Goal: Contribute content: Add original content to the website for others to see

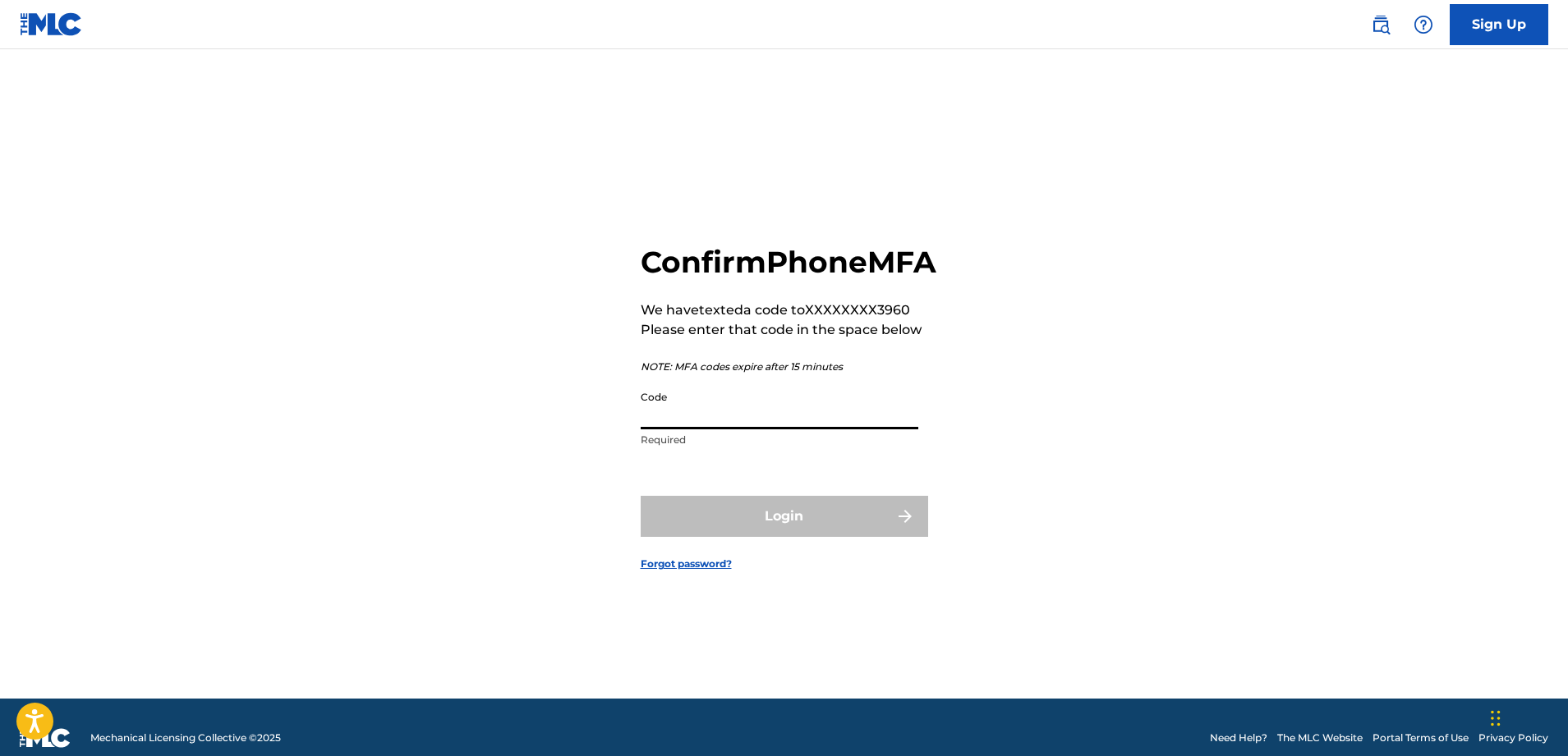
click at [775, 429] on input "Code" at bounding box center [779, 406] width 278 height 47
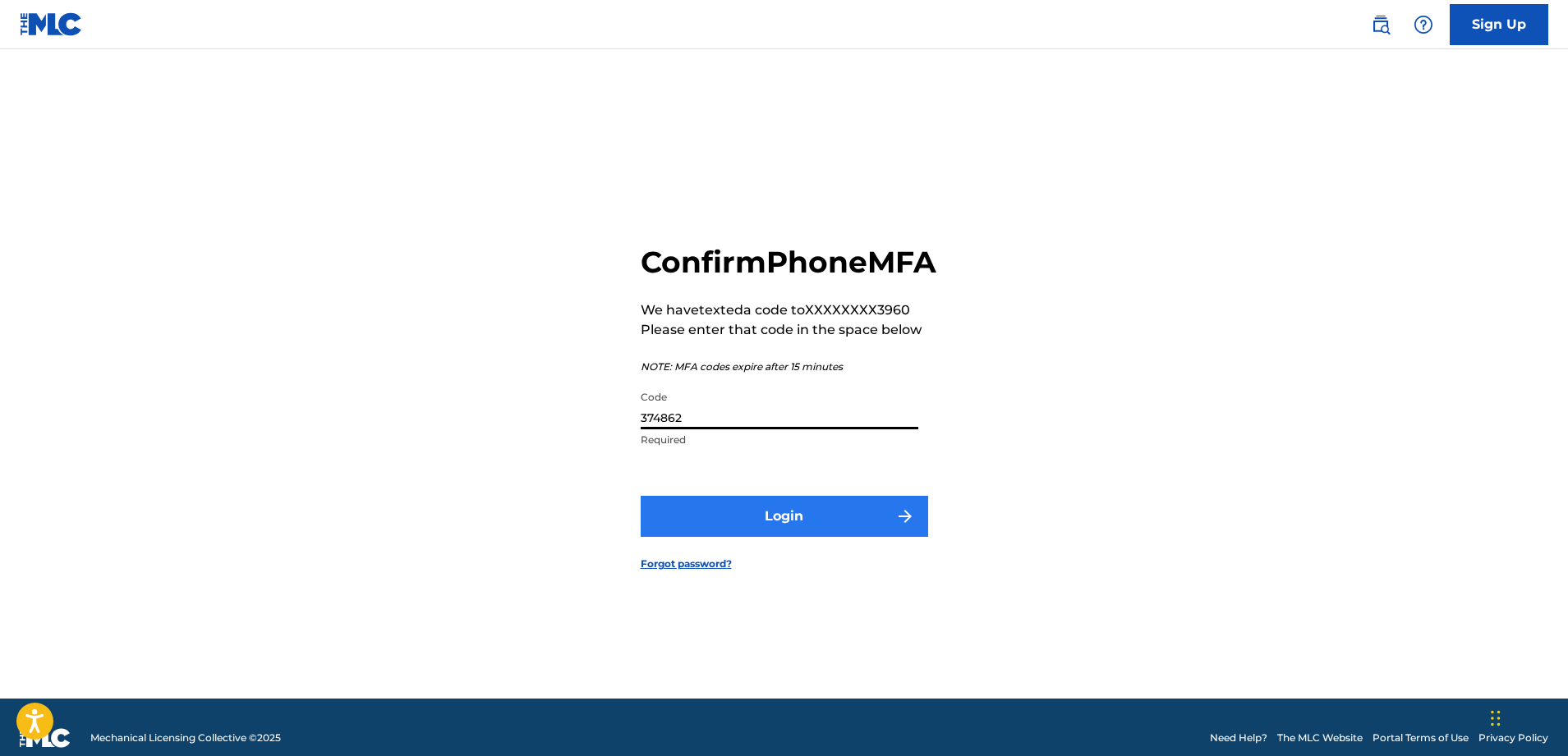
type input "374862"
click at [787, 537] on button "Login" at bounding box center [784, 516] width 287 height 41
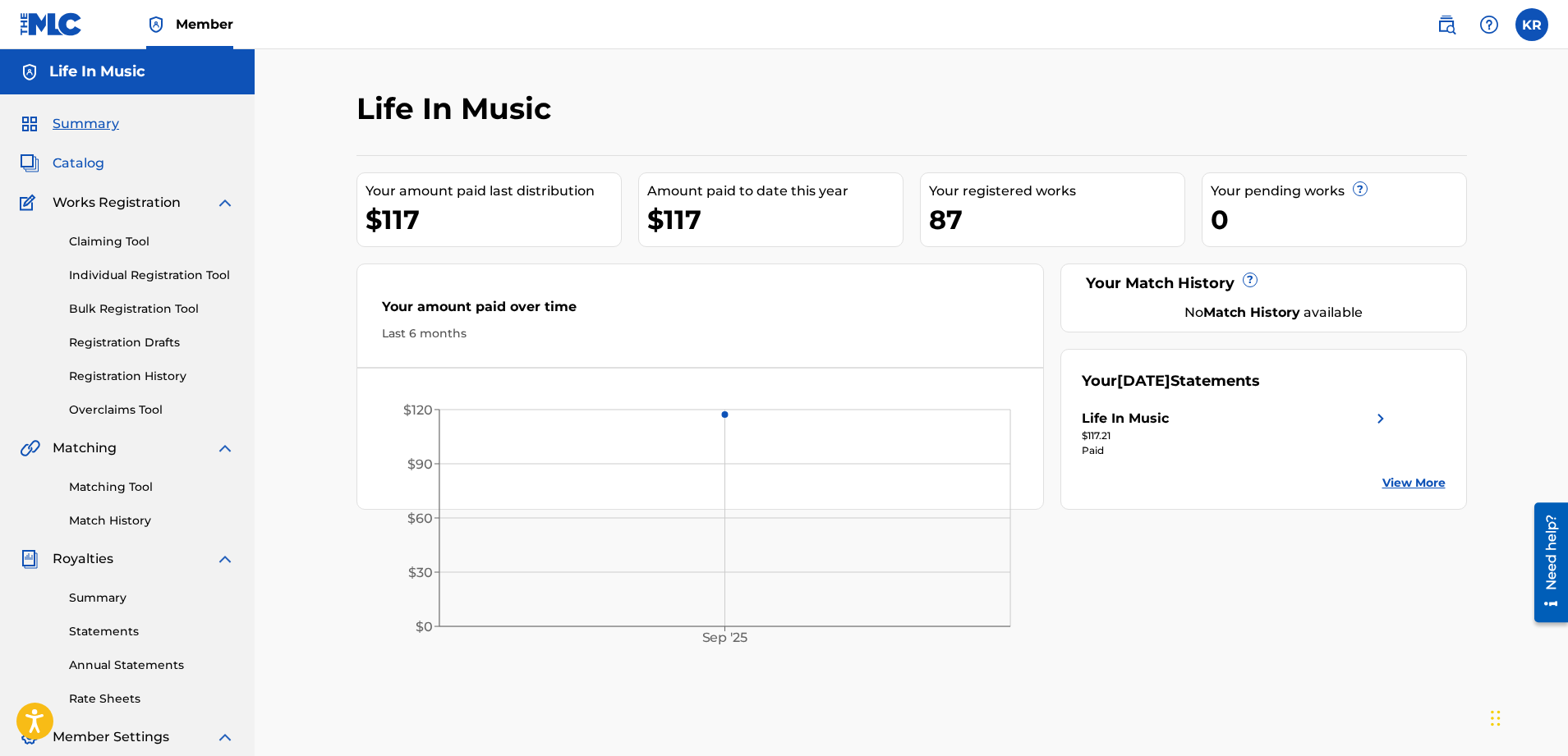
click at [80, 163] on span "Catalog" at bounding box center [79, 163] width 52 height 20
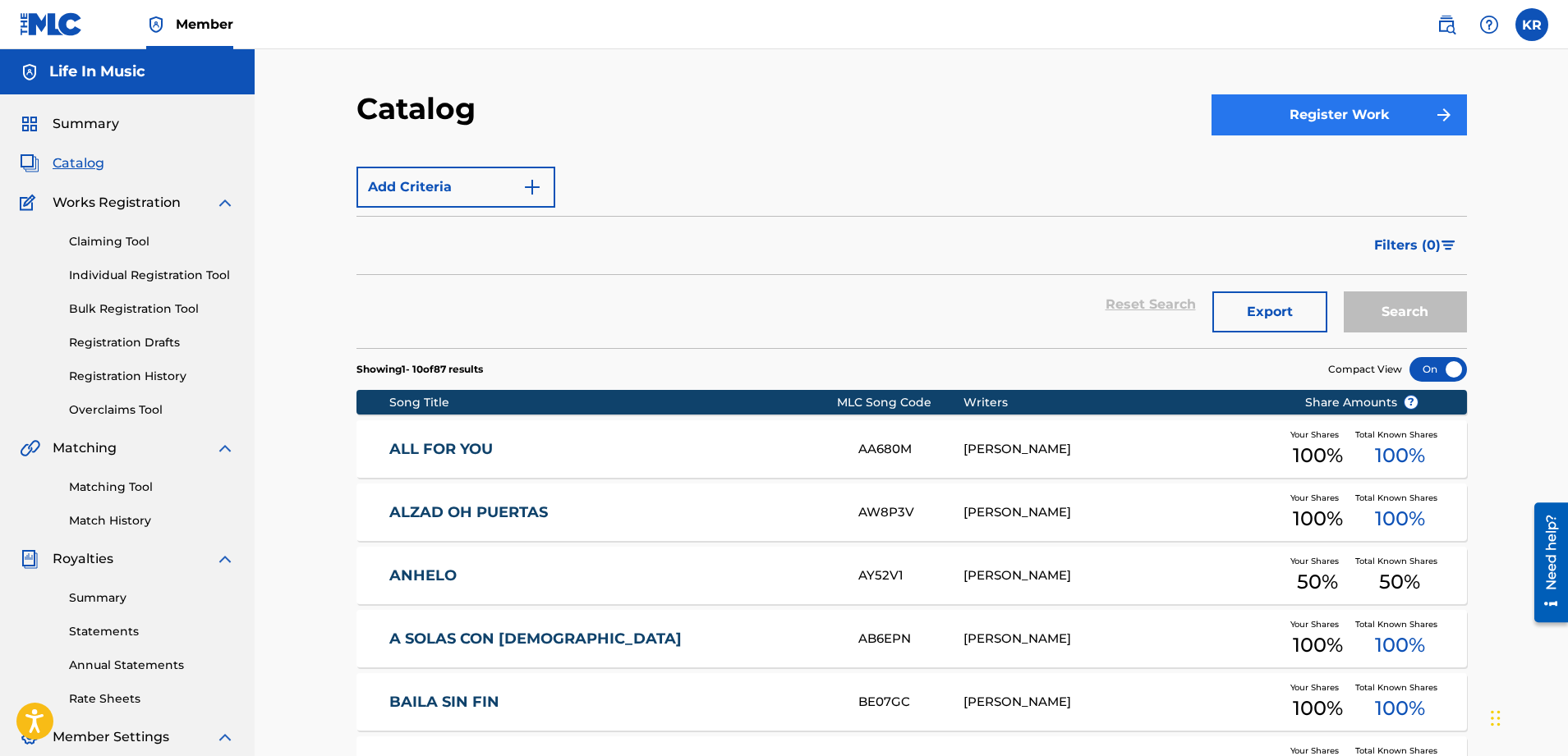
click at [1334, 103] on button "Register Work" at bounding box center [1339, 114] width 255 height 41
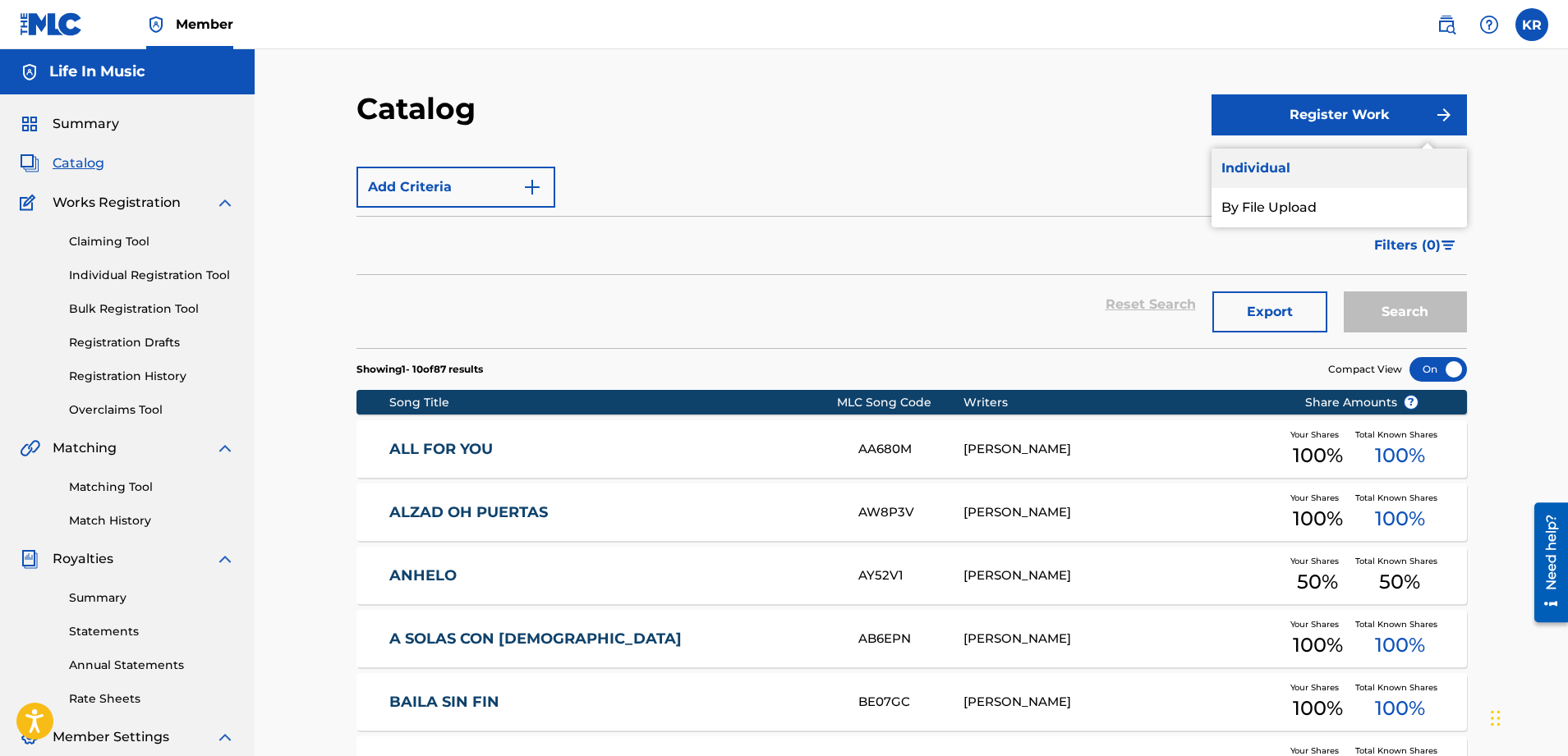
click at [1283, 170] on link "Individual" at bounding box center [1339, 169] width 255 height 40
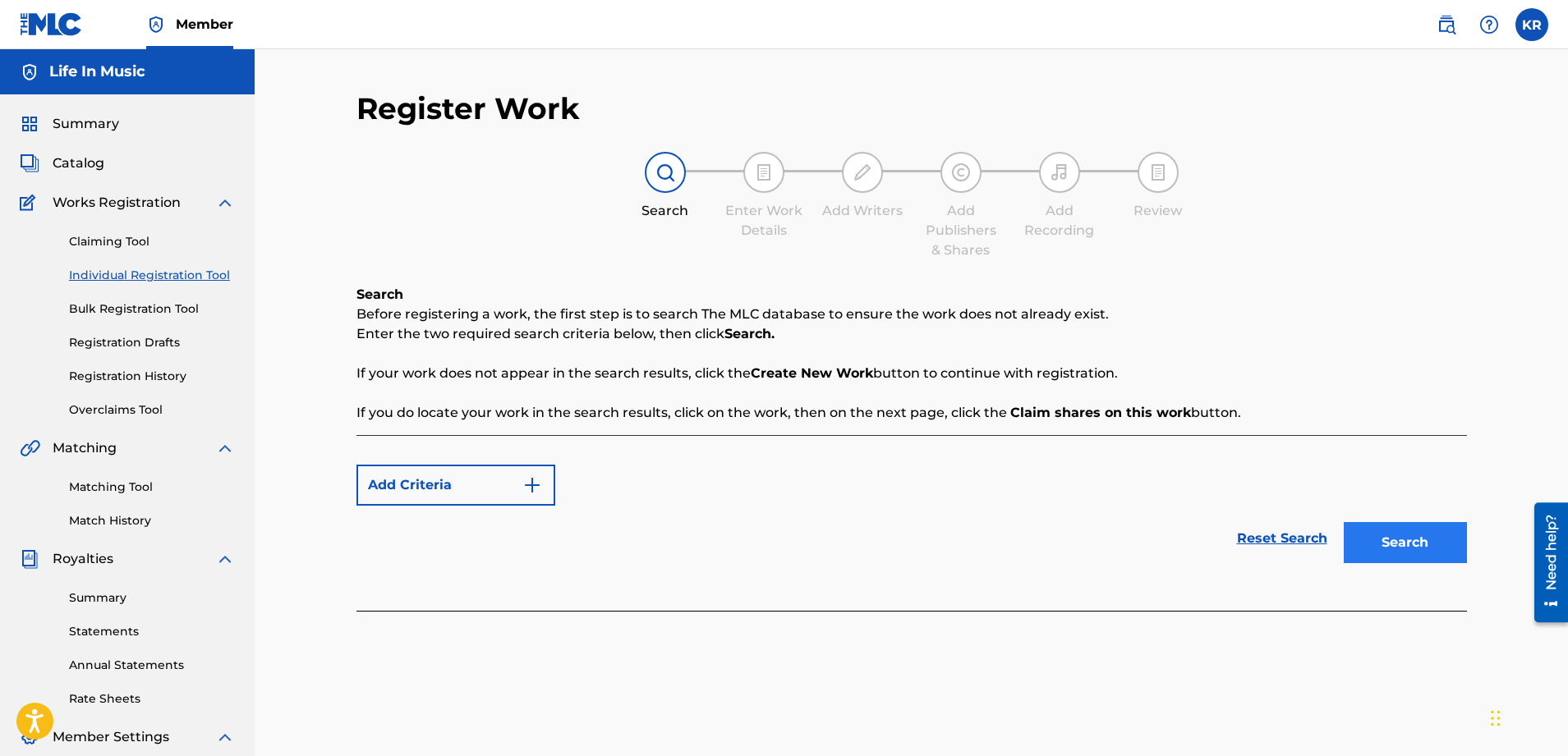
click at [1393, 545] on button "Search" at bounding box center [1405, 542] width 123 height 41
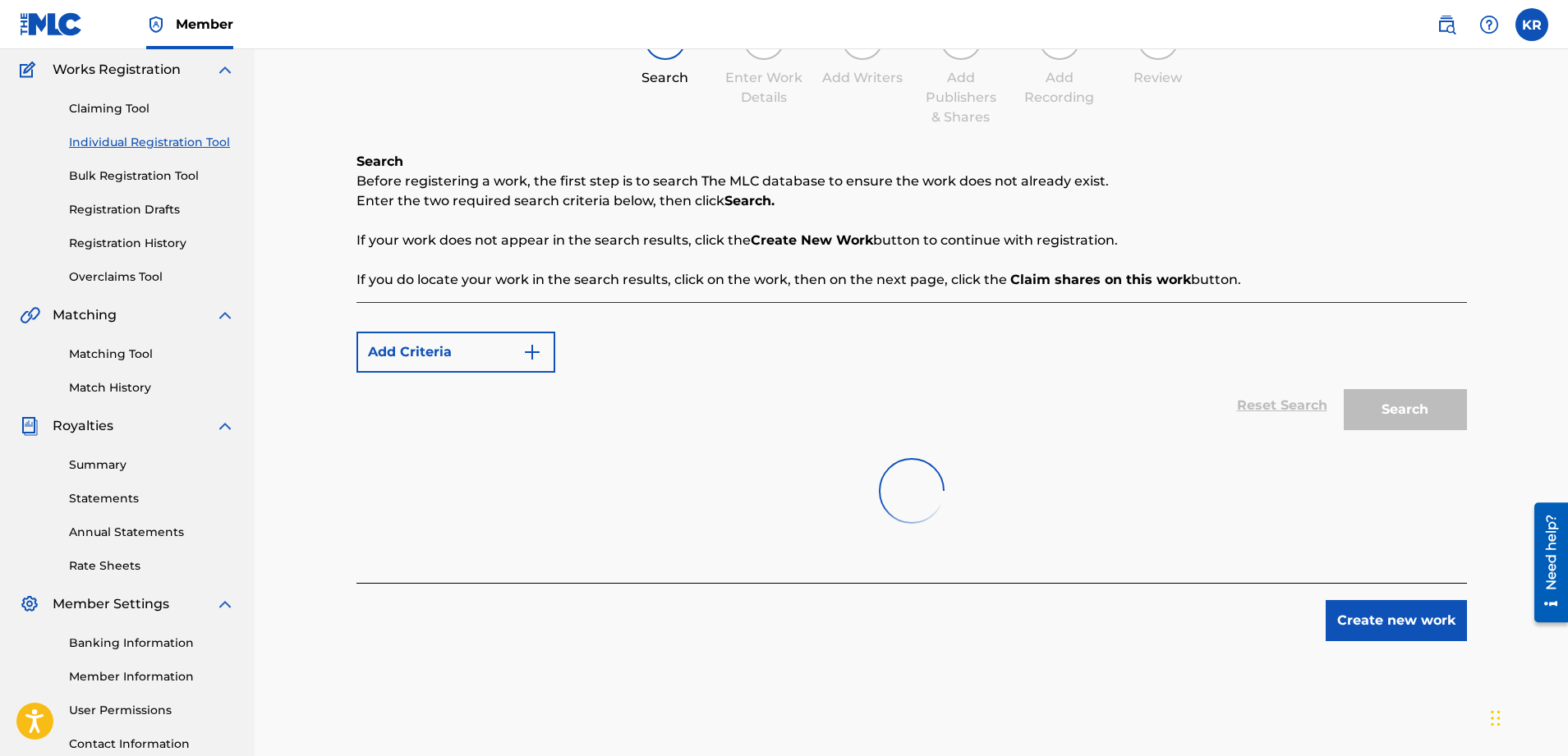
scroll to position [135, 0]
click at [1377, 612] on button "Create new work" at bounding box center [1396, 618] width 141 height 41
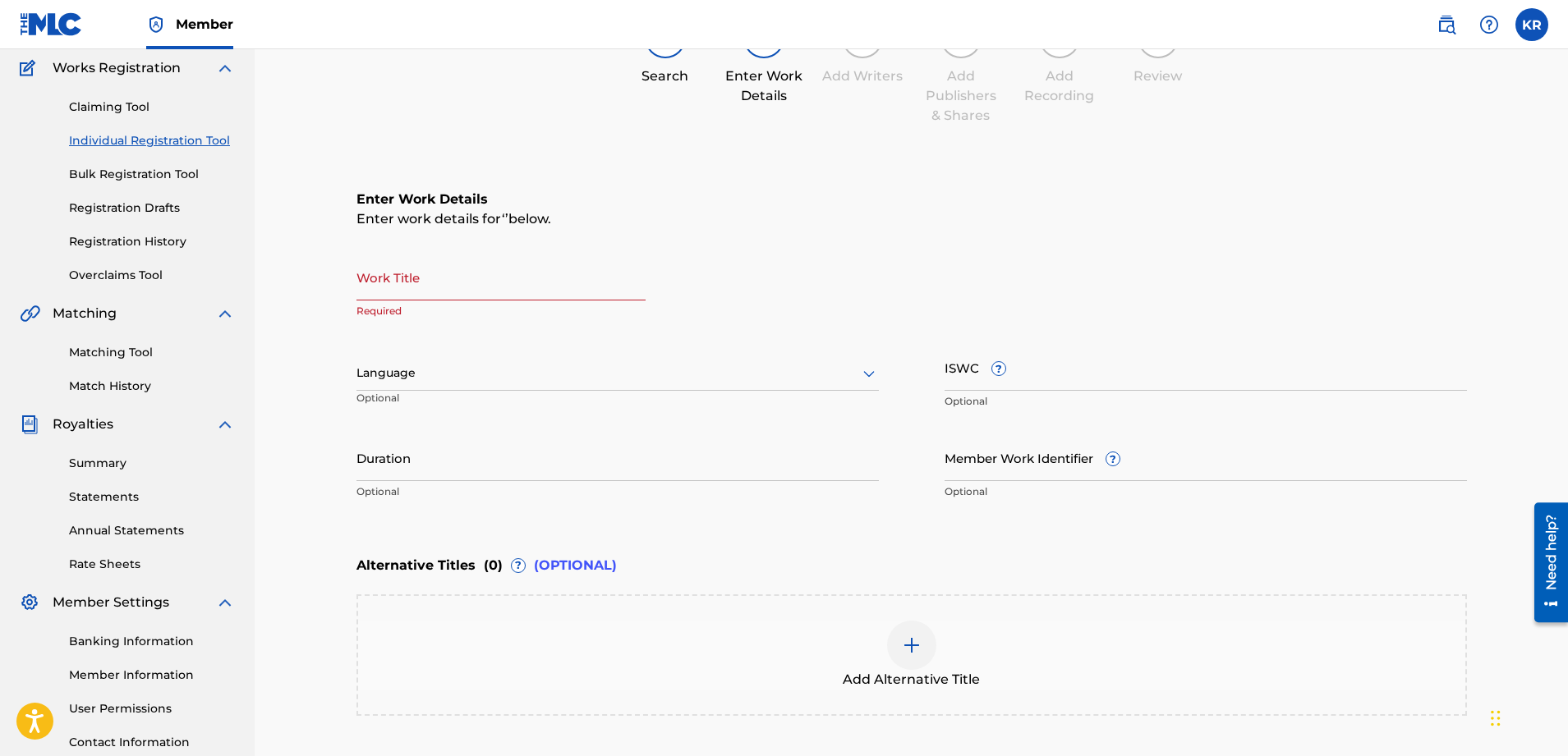
click at [485, 297] on input "Work Title" at bounding box center [501, 277] width 289 height 47
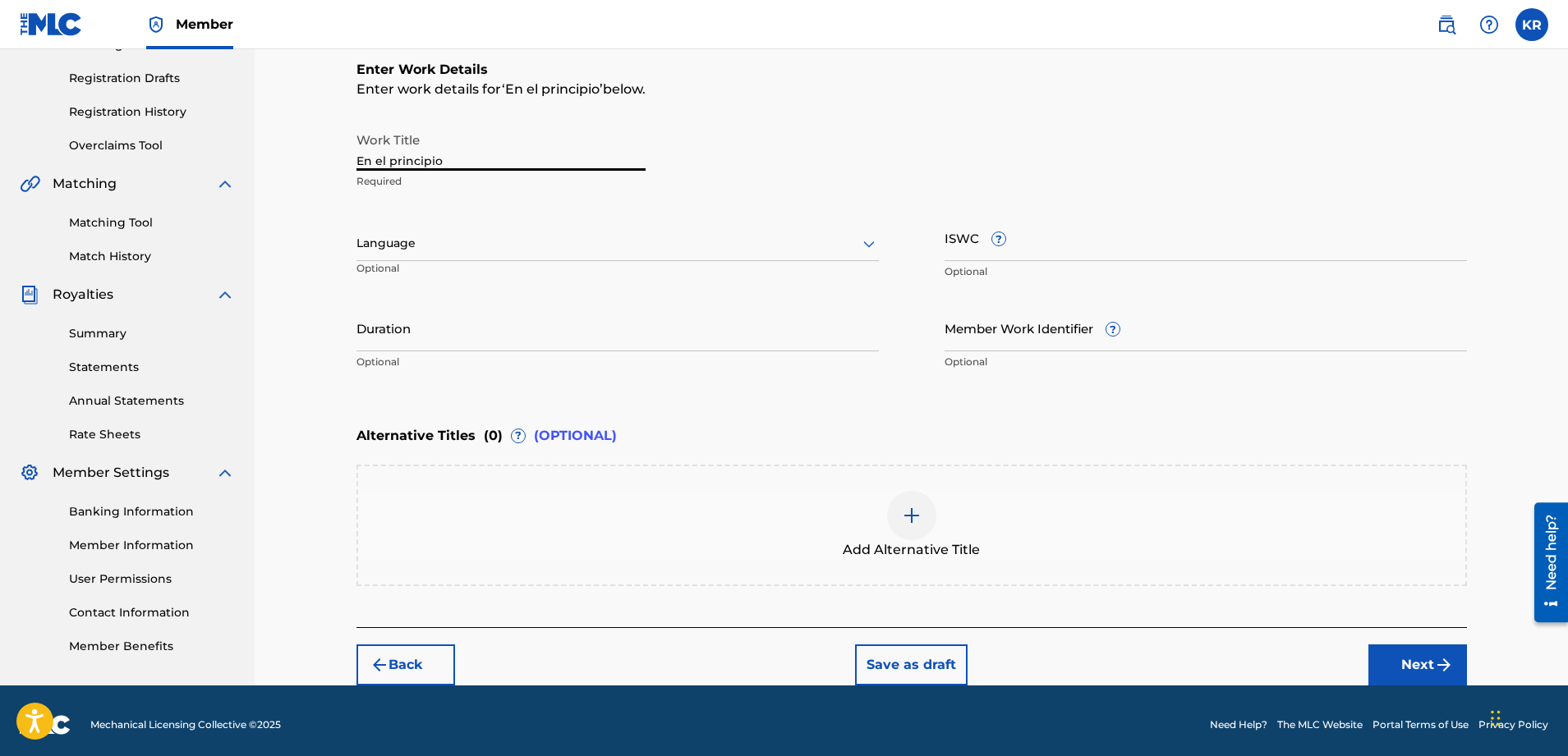
scroll to position [267, 0]
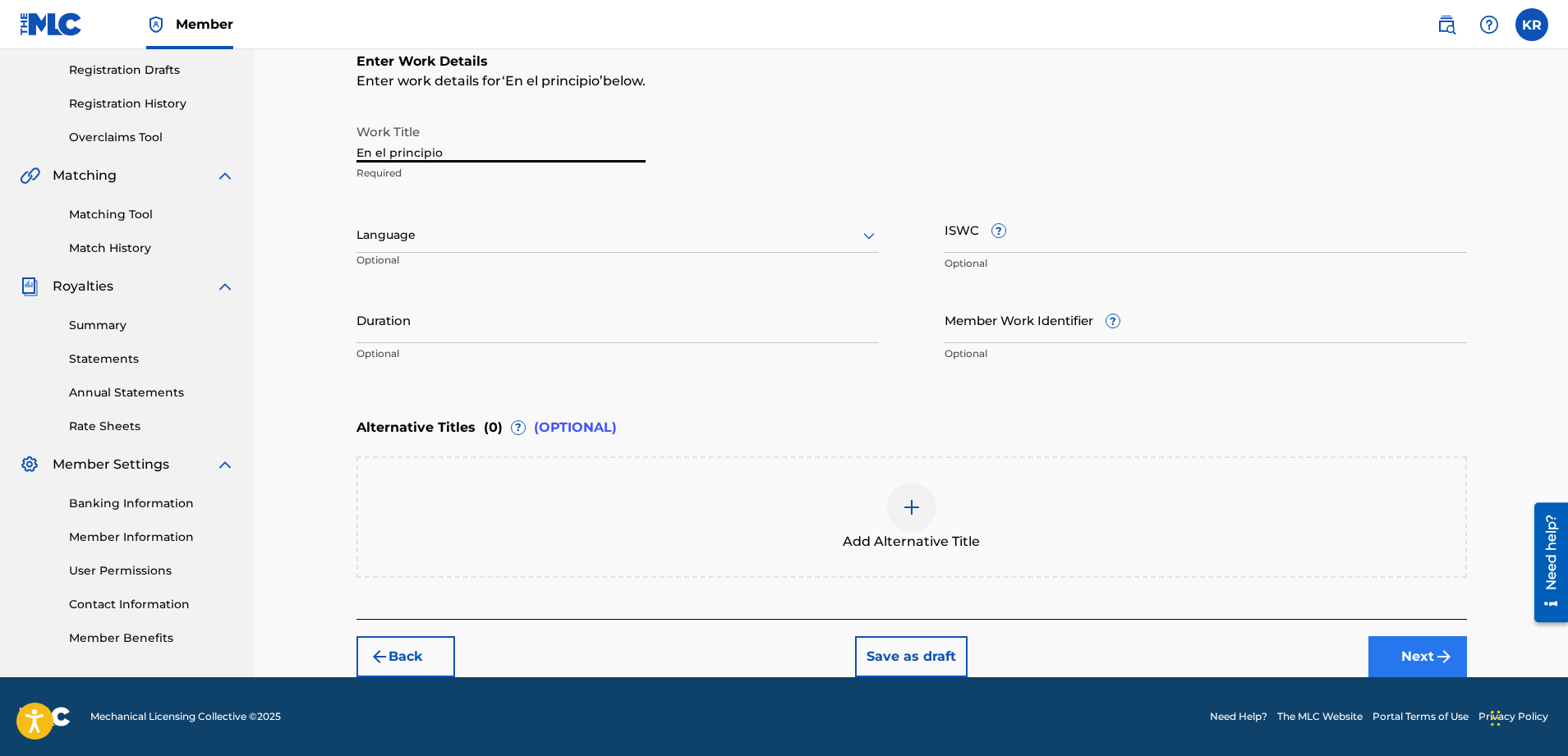
type input "En el principio"
click at [1420, 657] on button "Next" at bounding box center [1417, 657] width 99 height 41
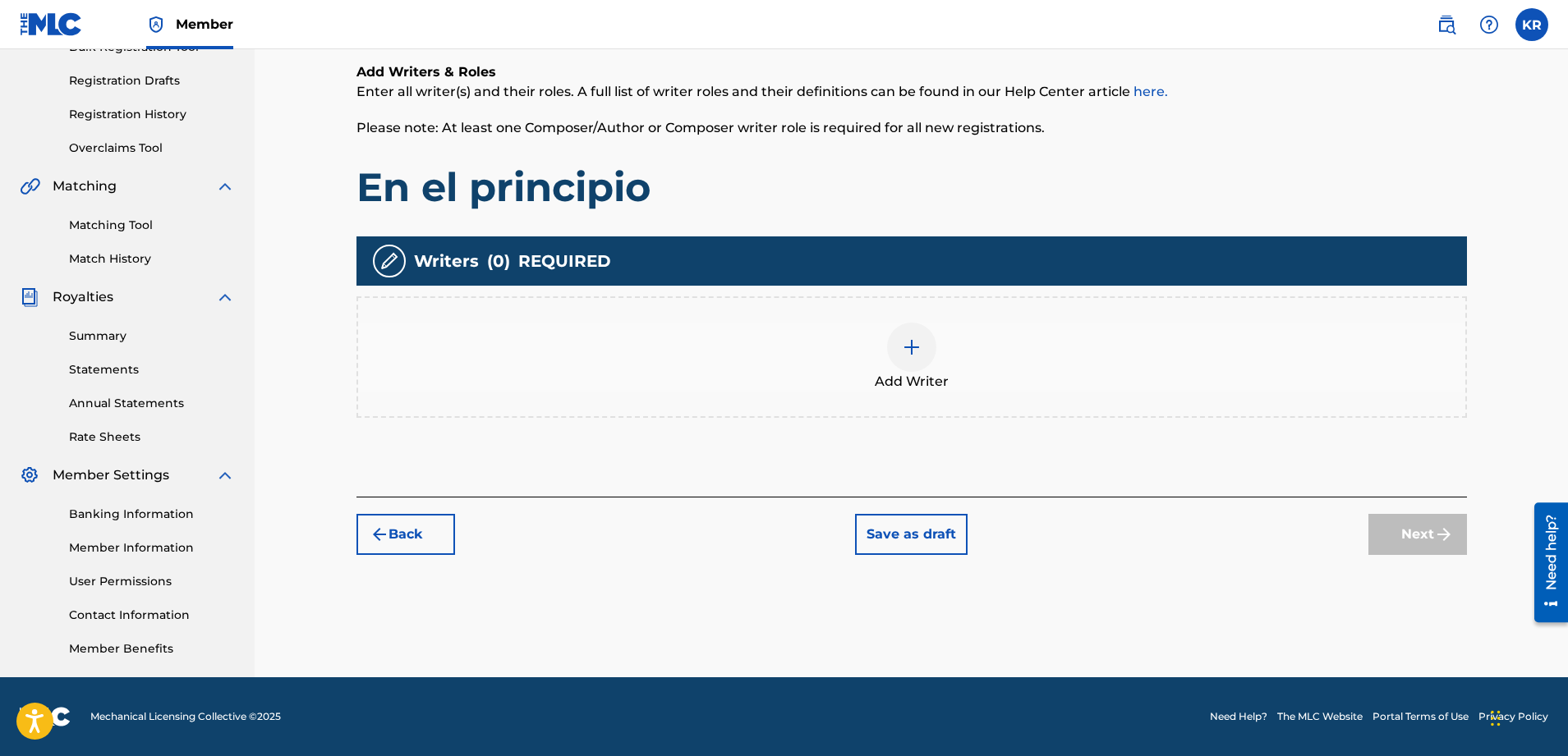
click at [919, 372] on span "Add Writer" at bounding box center [911, 381] width 74 height 20
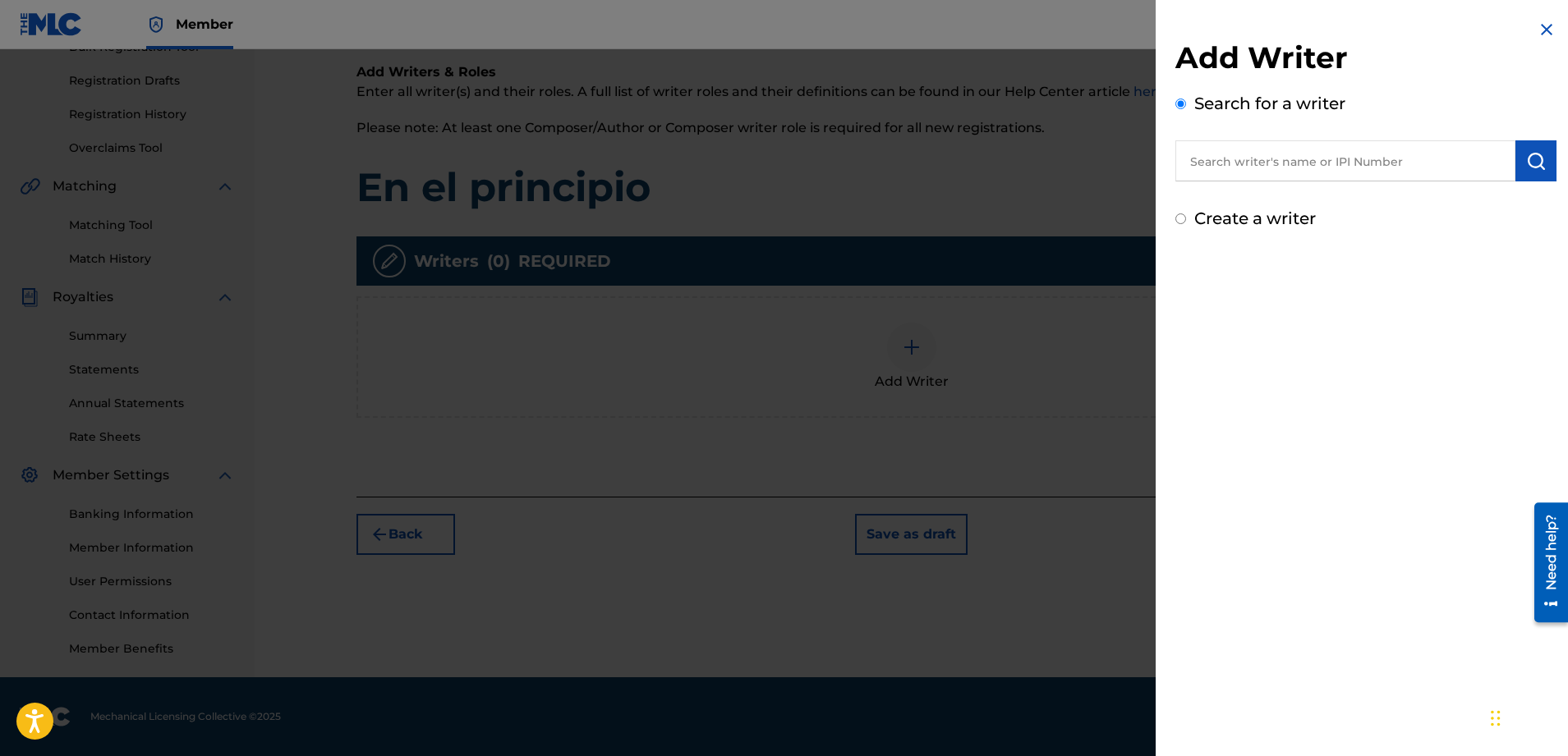
click at [1218, 159] on input "text" at bounding box center [1345, 160] width 340 height 41
type input "[PERSON_NAME]"
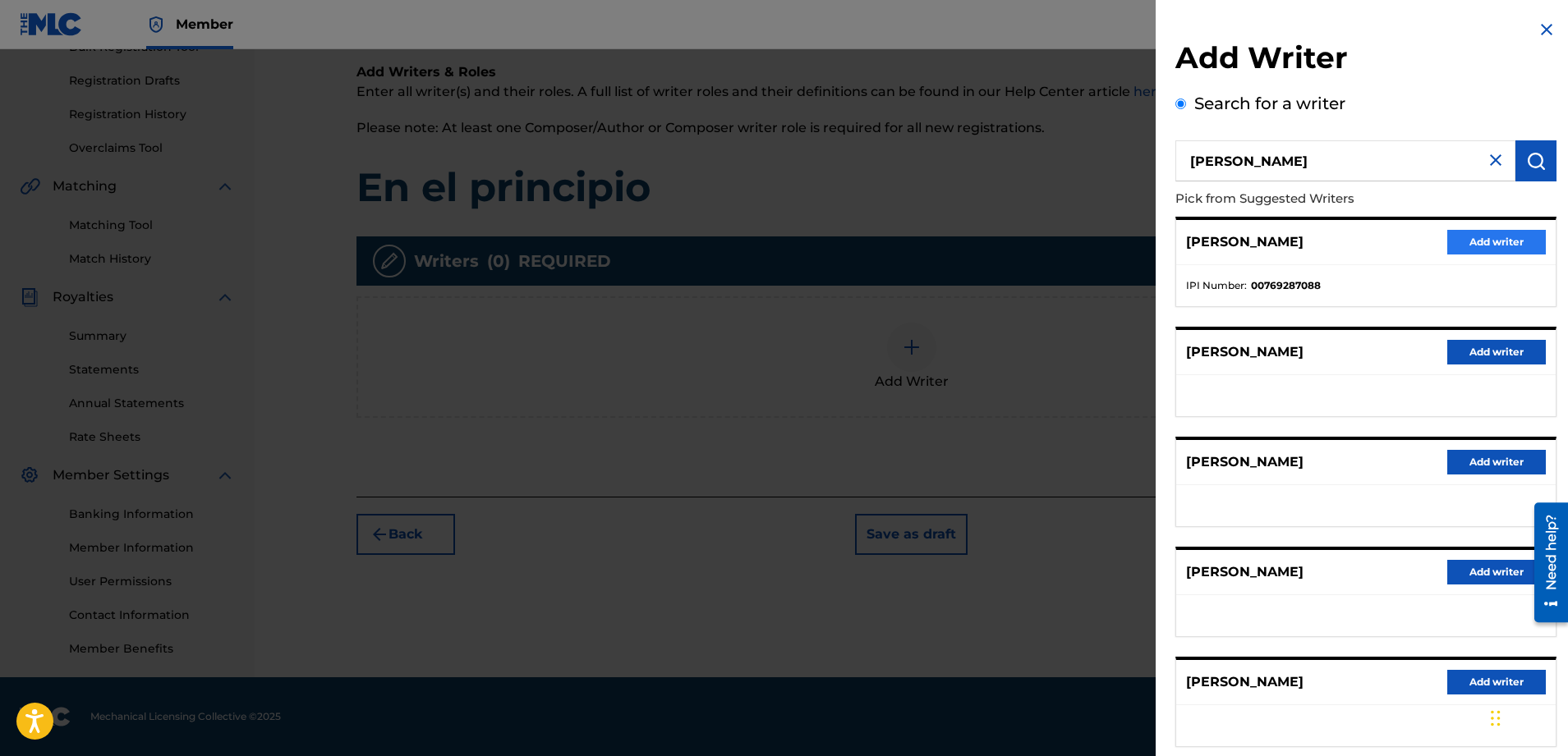
click at [1496, 240] on button "Add writer" at bounding box center [1497, 242] width 99 height 24
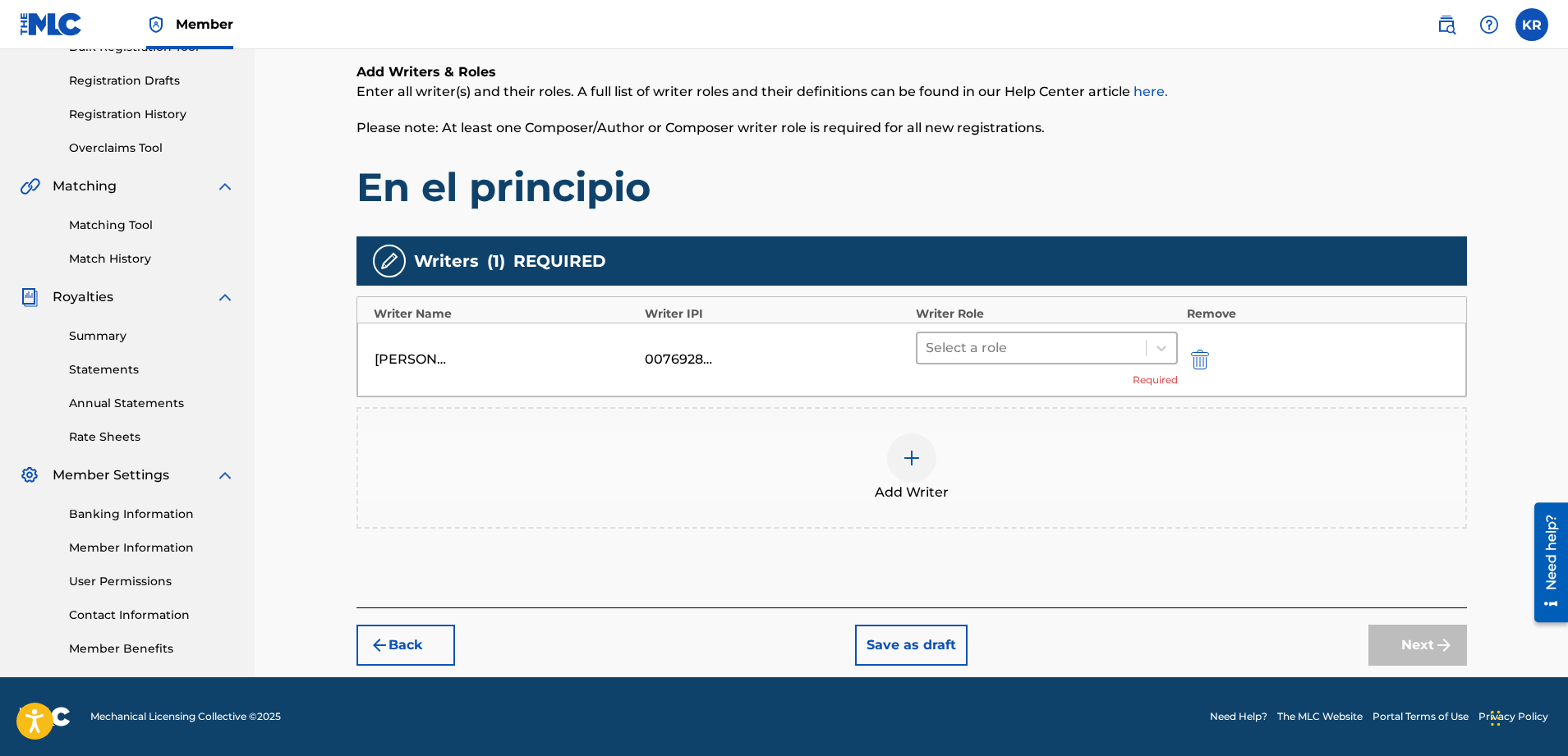
click at [1059, 348] on div at bounding box center [1032, 348] width 213 height 23
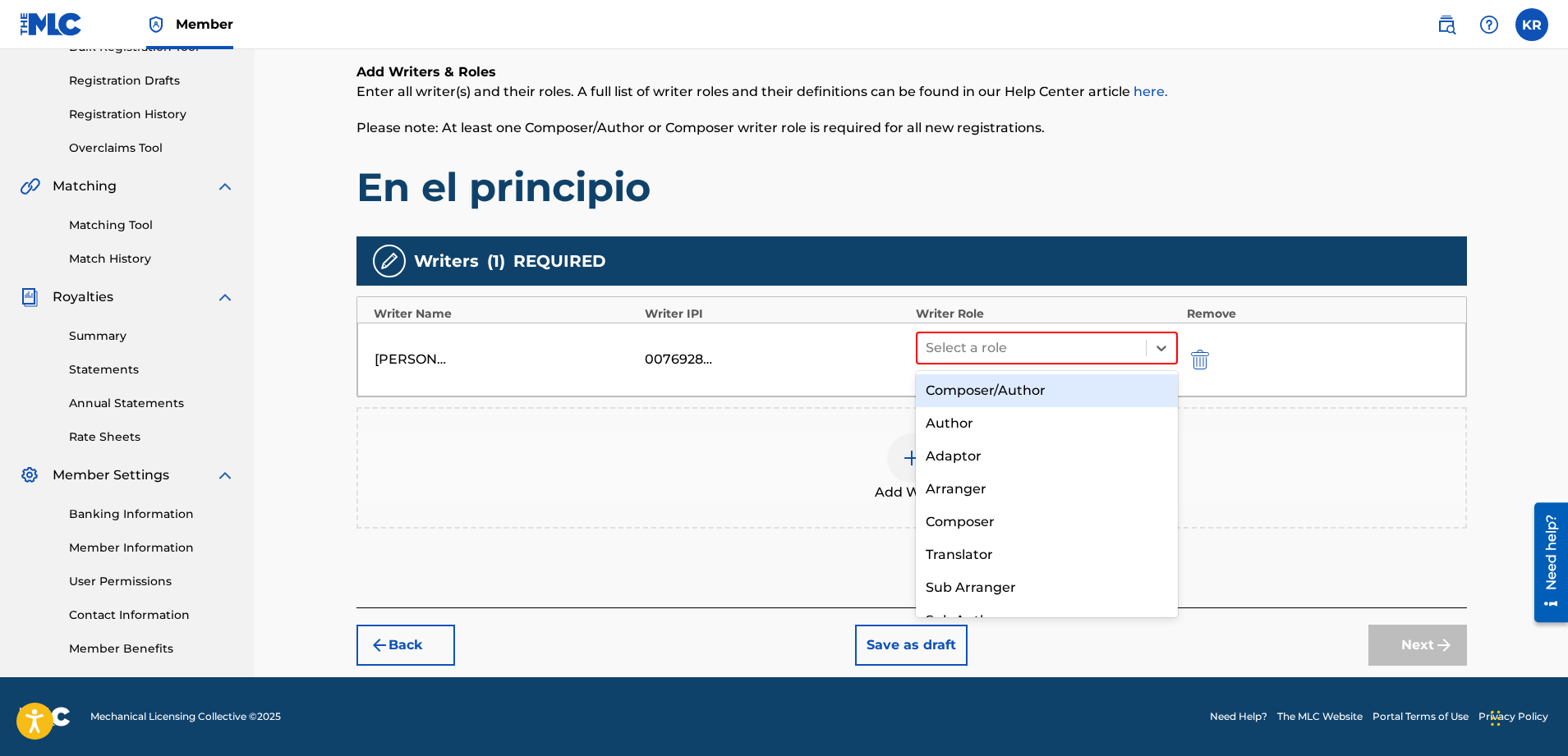
drag, startPoint x: 1027, startPoint y: 391, endPoint x: 1070, endPoint y: 413, distance: 48.3
click at [1028, 391] on div "Composer/Author" at bounding box center [1047, 391] width 263 height 33
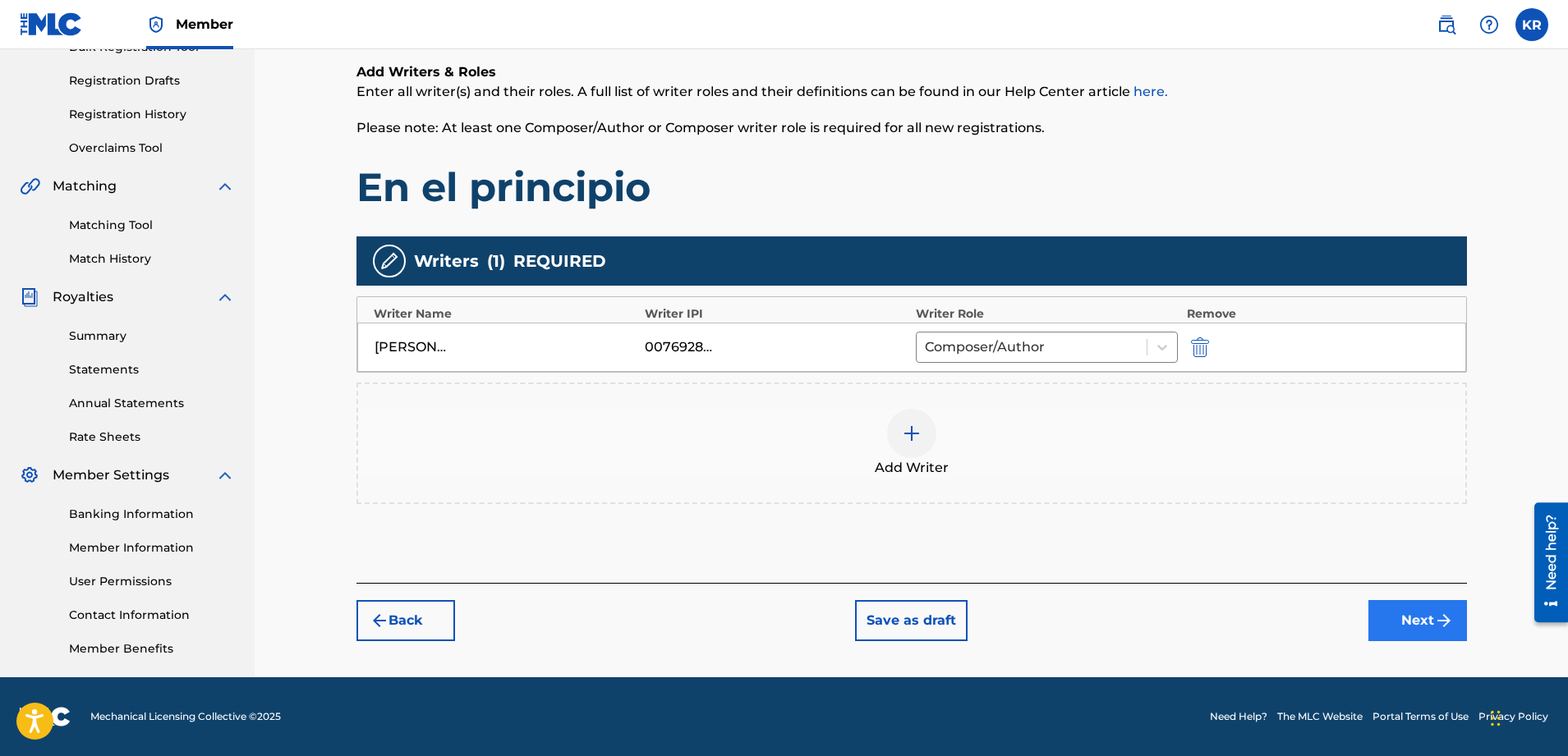
click at [1409, 619] on button "Next" at bounding box center [1417, 620] width 99 height 41
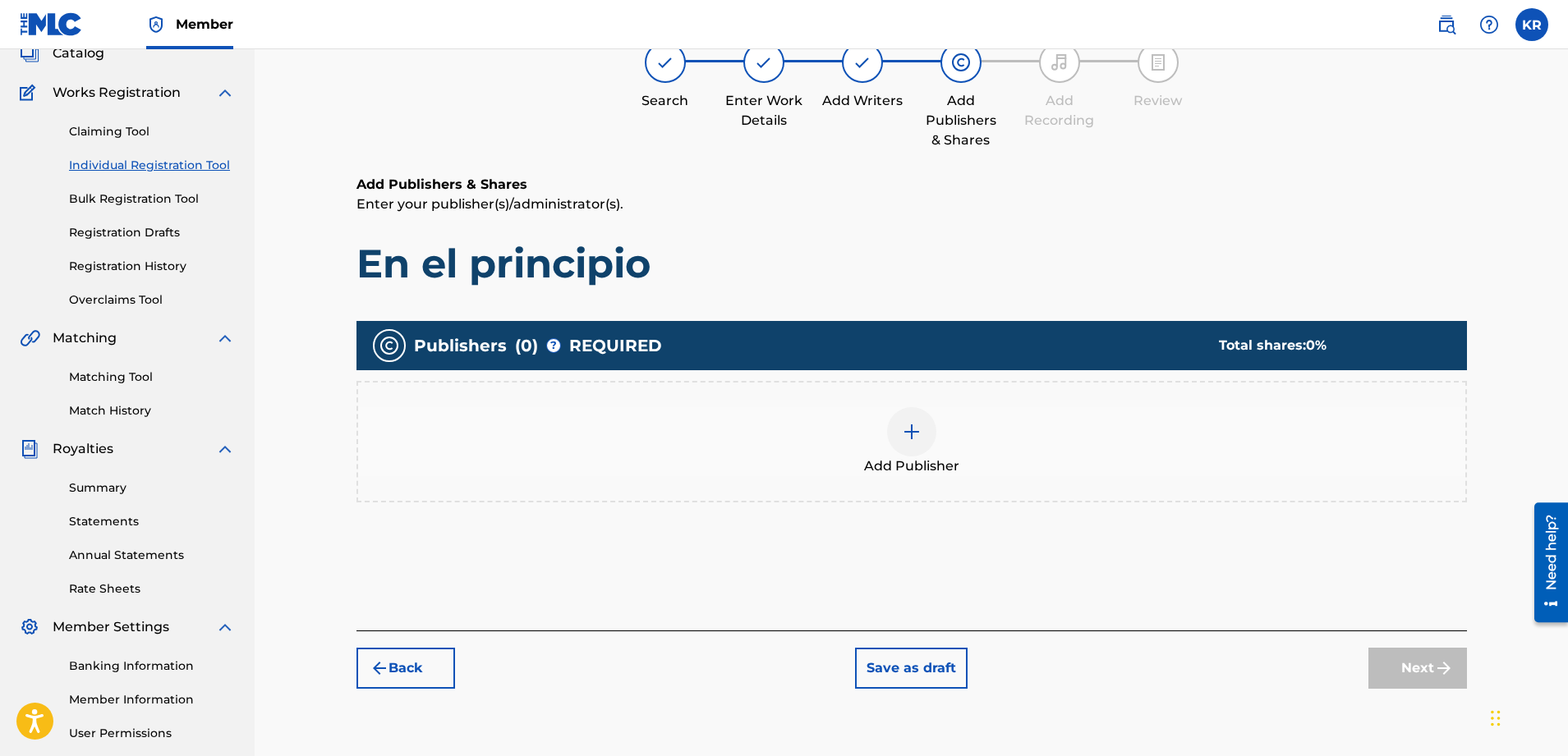
scroll to position [74, 0]
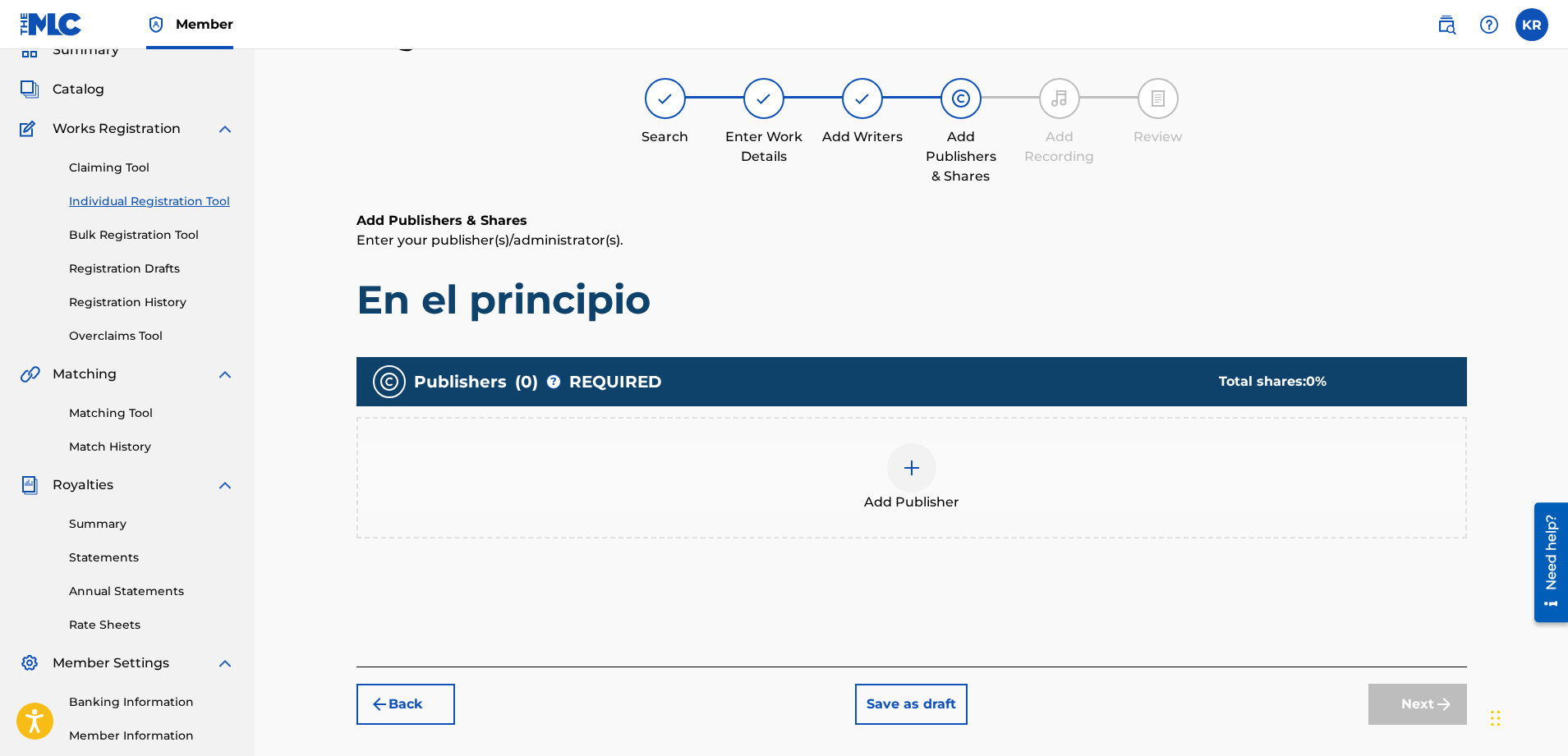
click at [916, 483] on div at bounding box center [911, 468] width 49 height 49
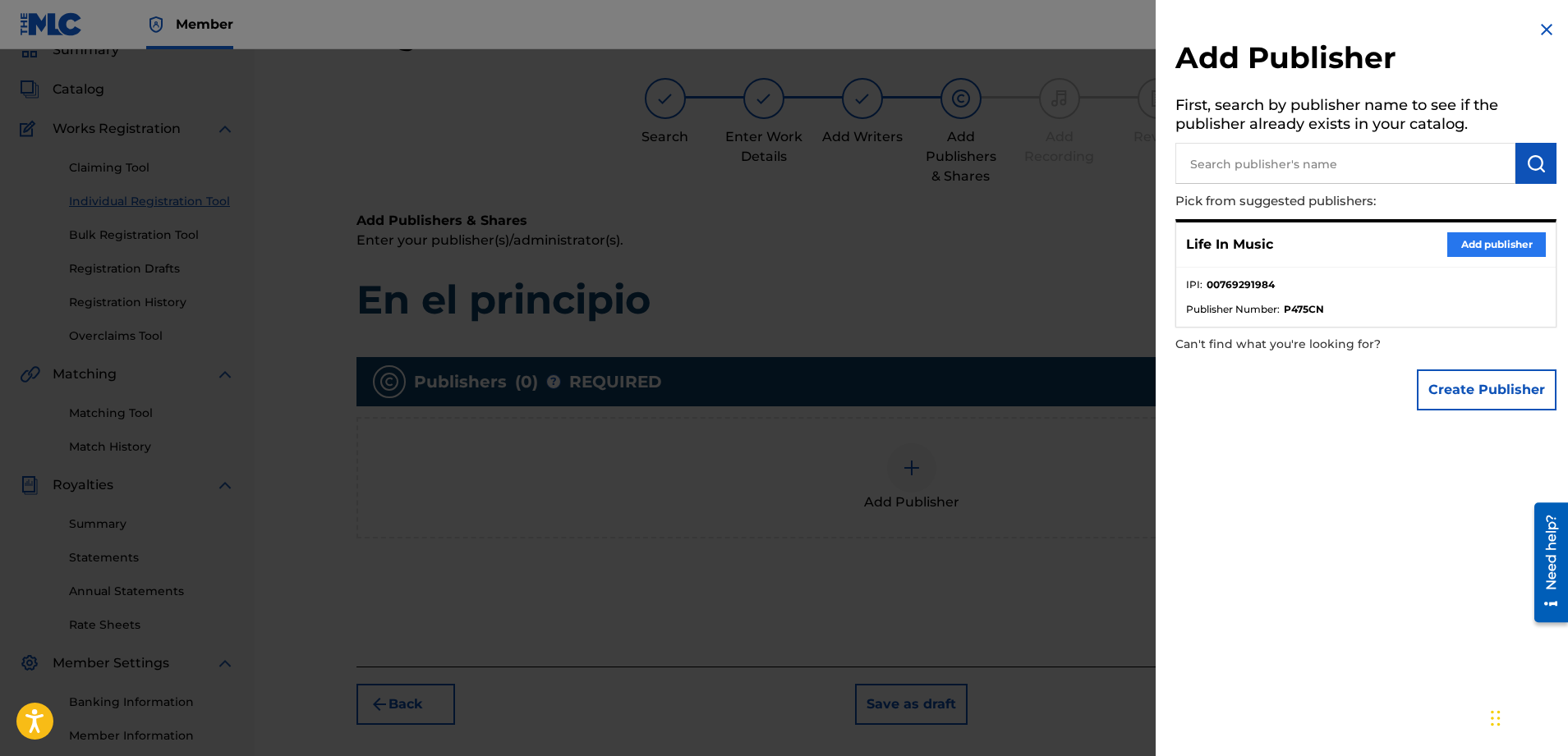
click at [1492, 241] on button "Add publisher" at bounding box center [1497, 245] width 99 height 24
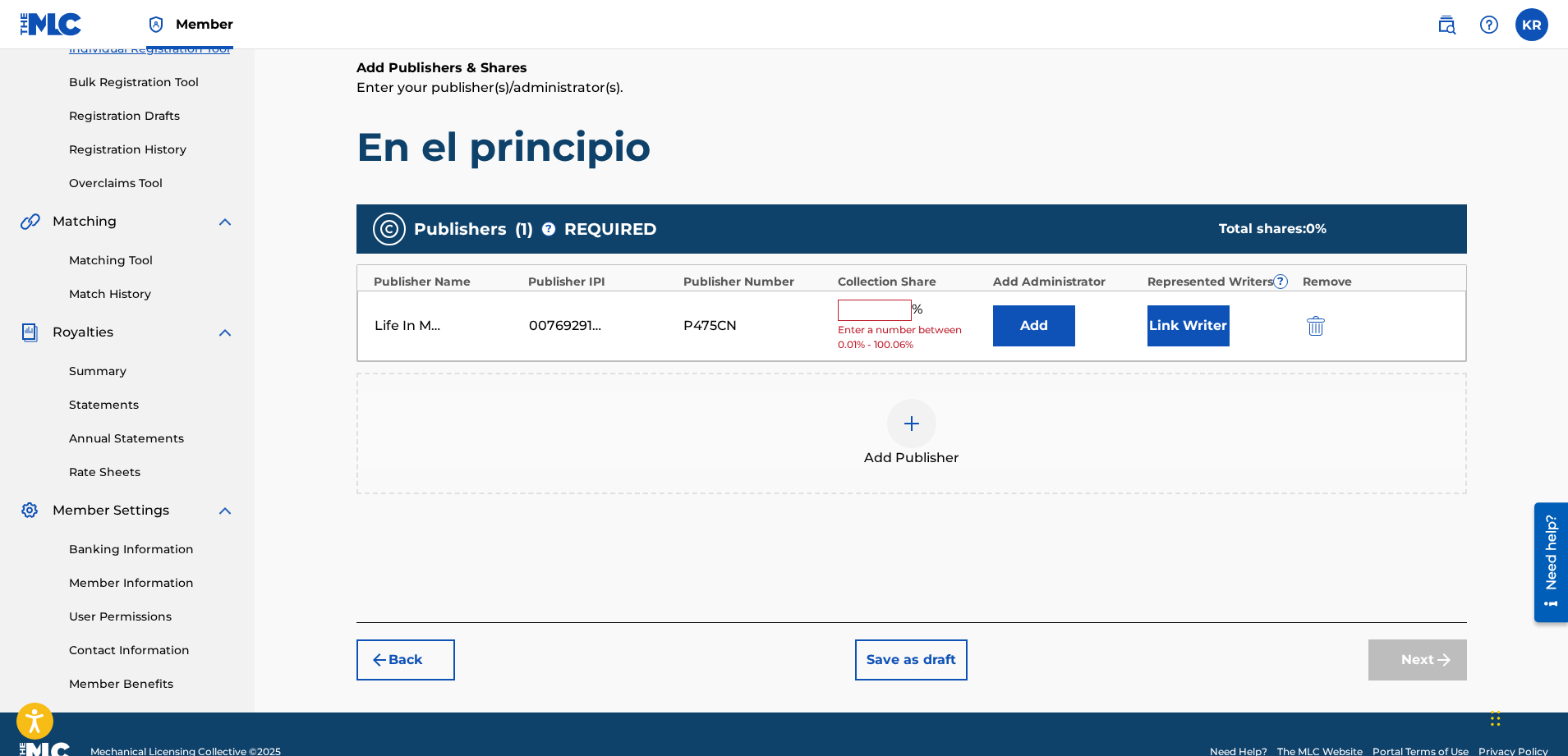
scroll to position [239, 0]
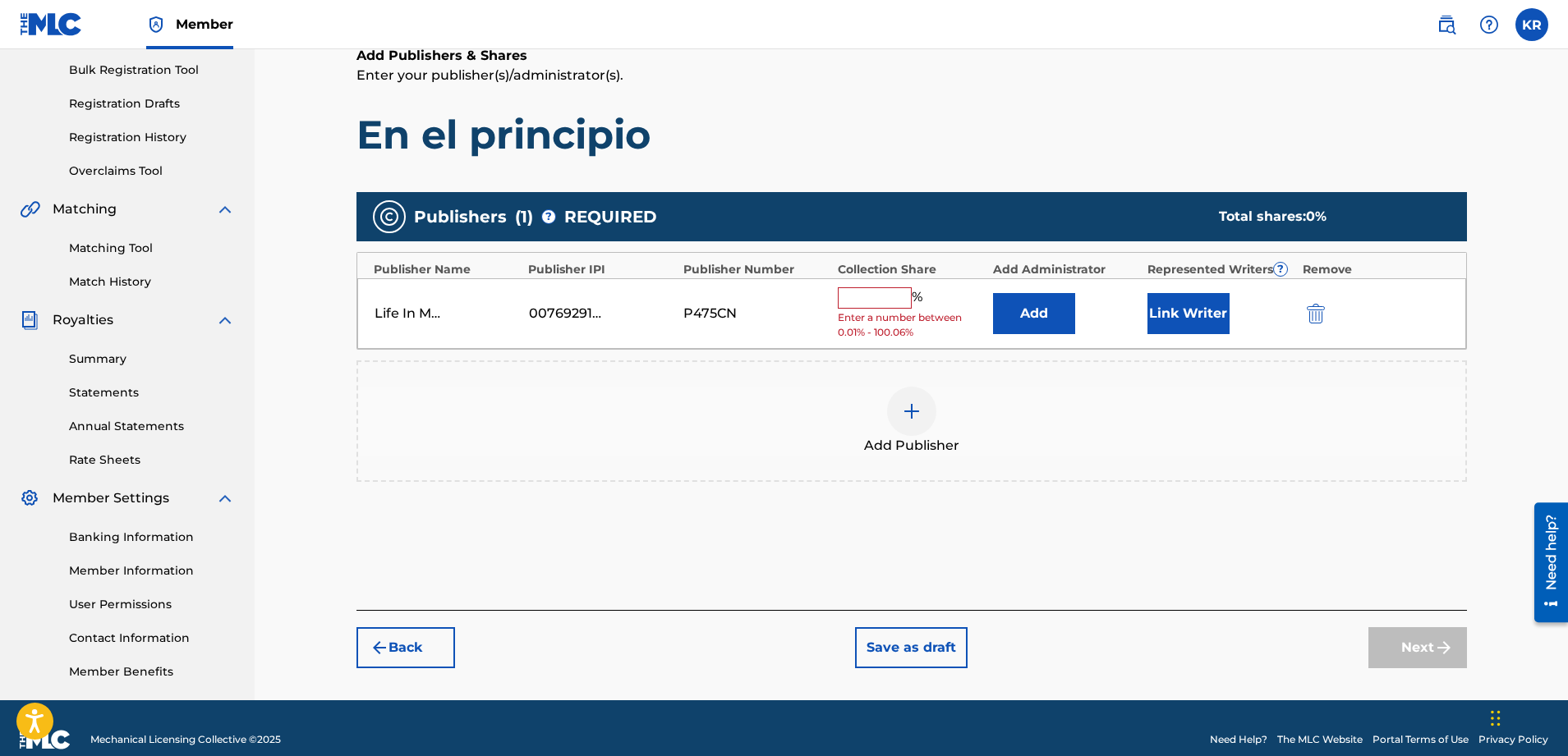
click at [858, 294] on input "text" at bounding box center [874, 298] width 74 height 22
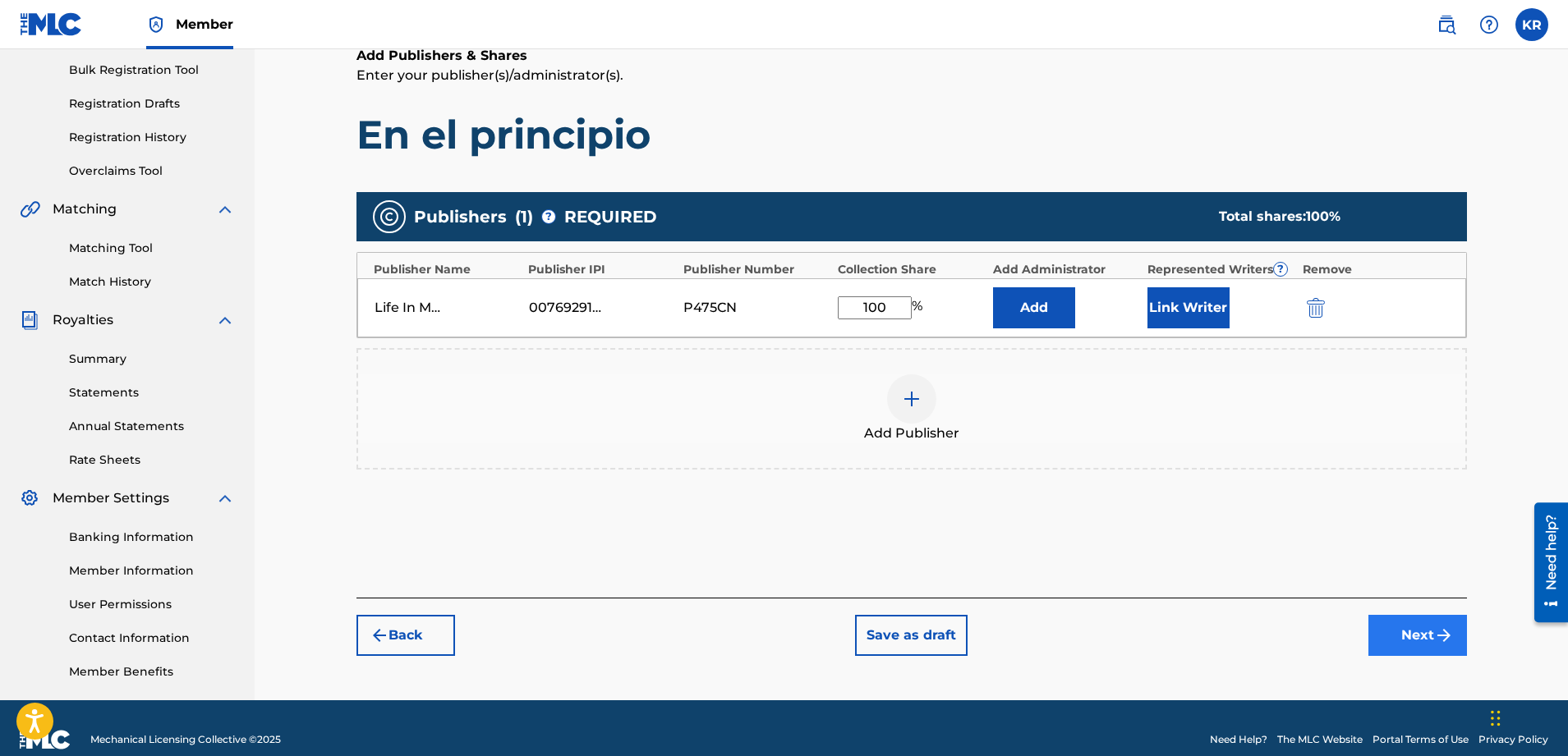
type input "100"
click at [1418, 629] on button "Next" at bounding box center [1417, 635] width 99 height 41
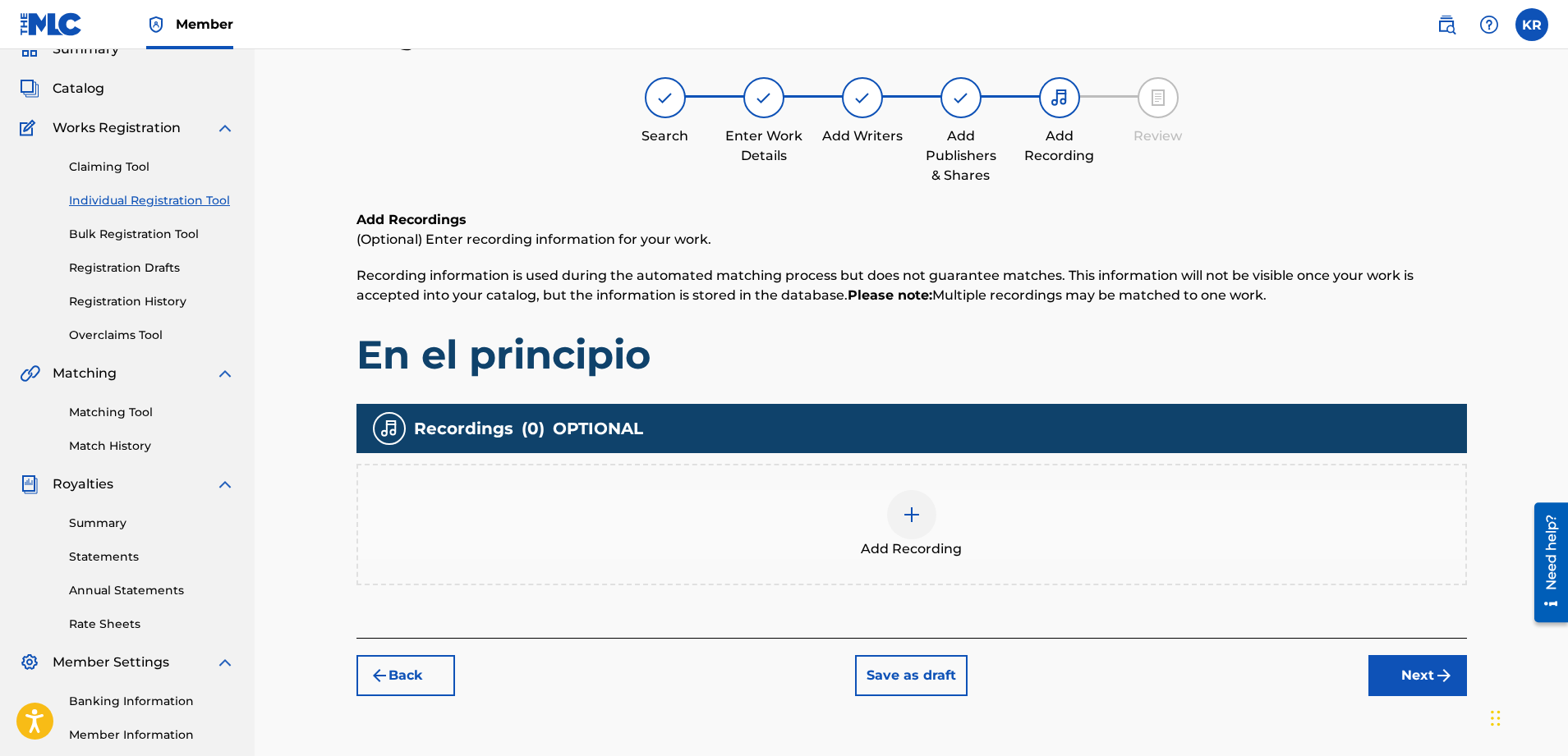
scroll to position [74, 0]
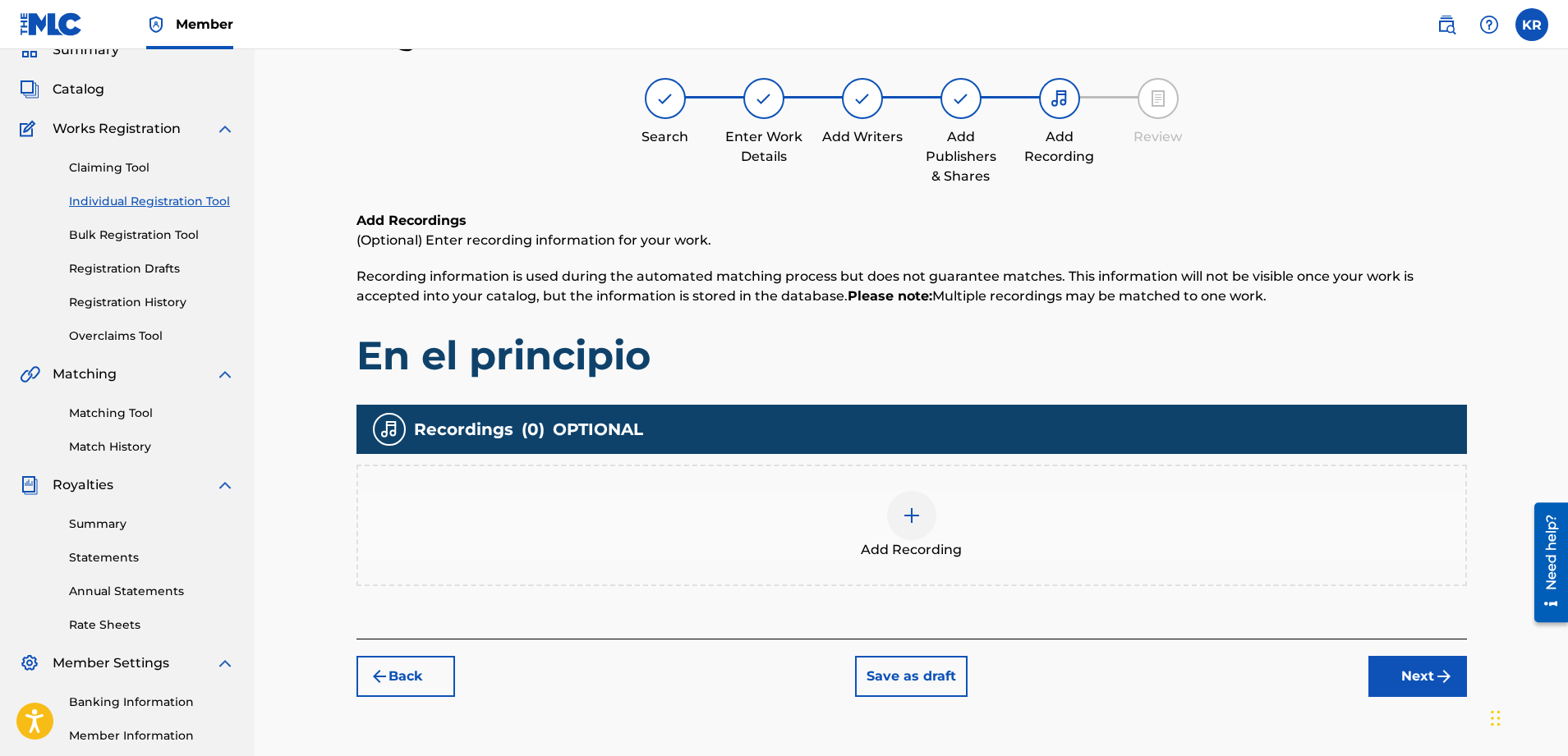
click at [877, 523] on div "Add Recording" at bounding box center [912, 526] width 1108 height 69
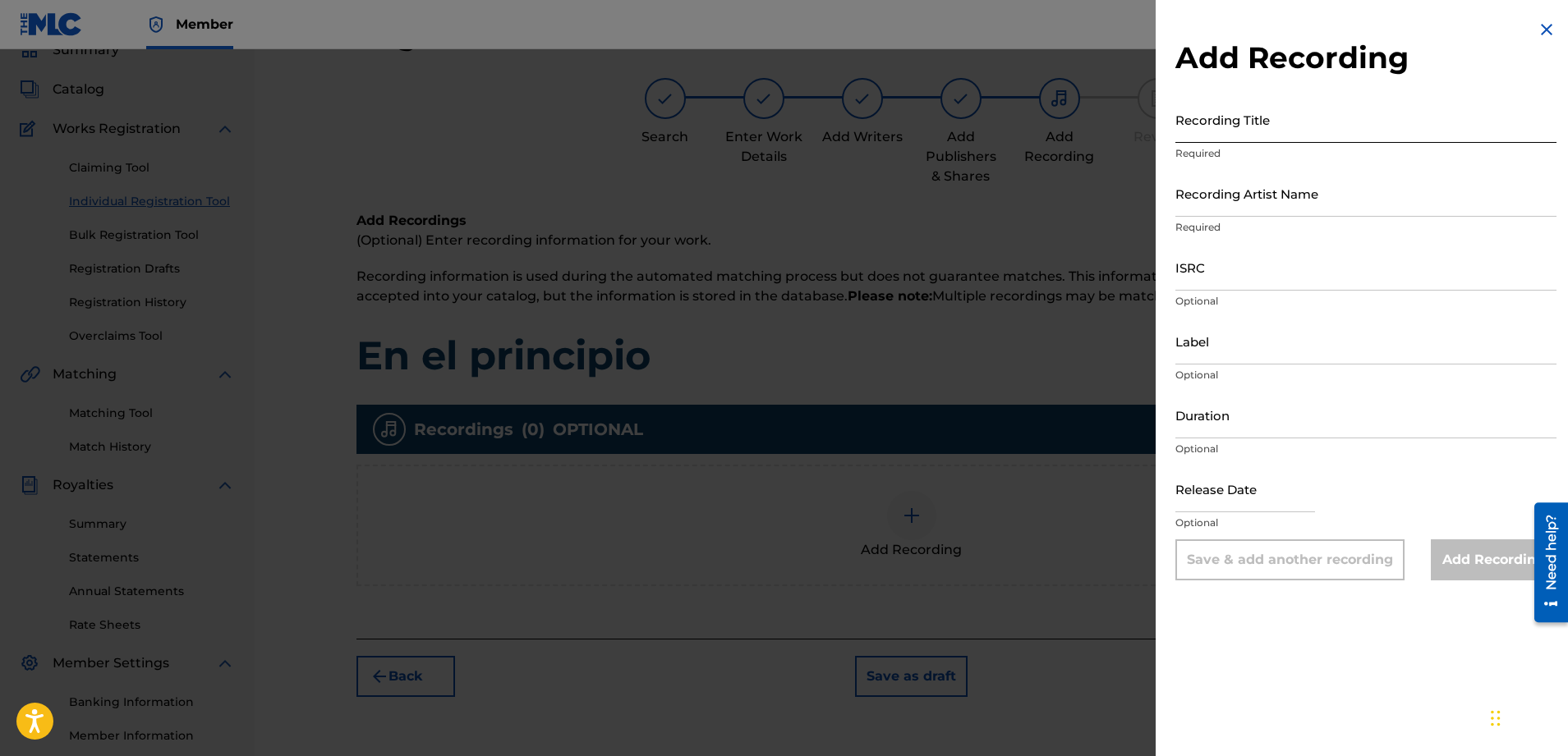
click at [1220, 136] on input "Recording Title" at bounding box center [1366, 119] width 381 height 47
type input "En el Principio"
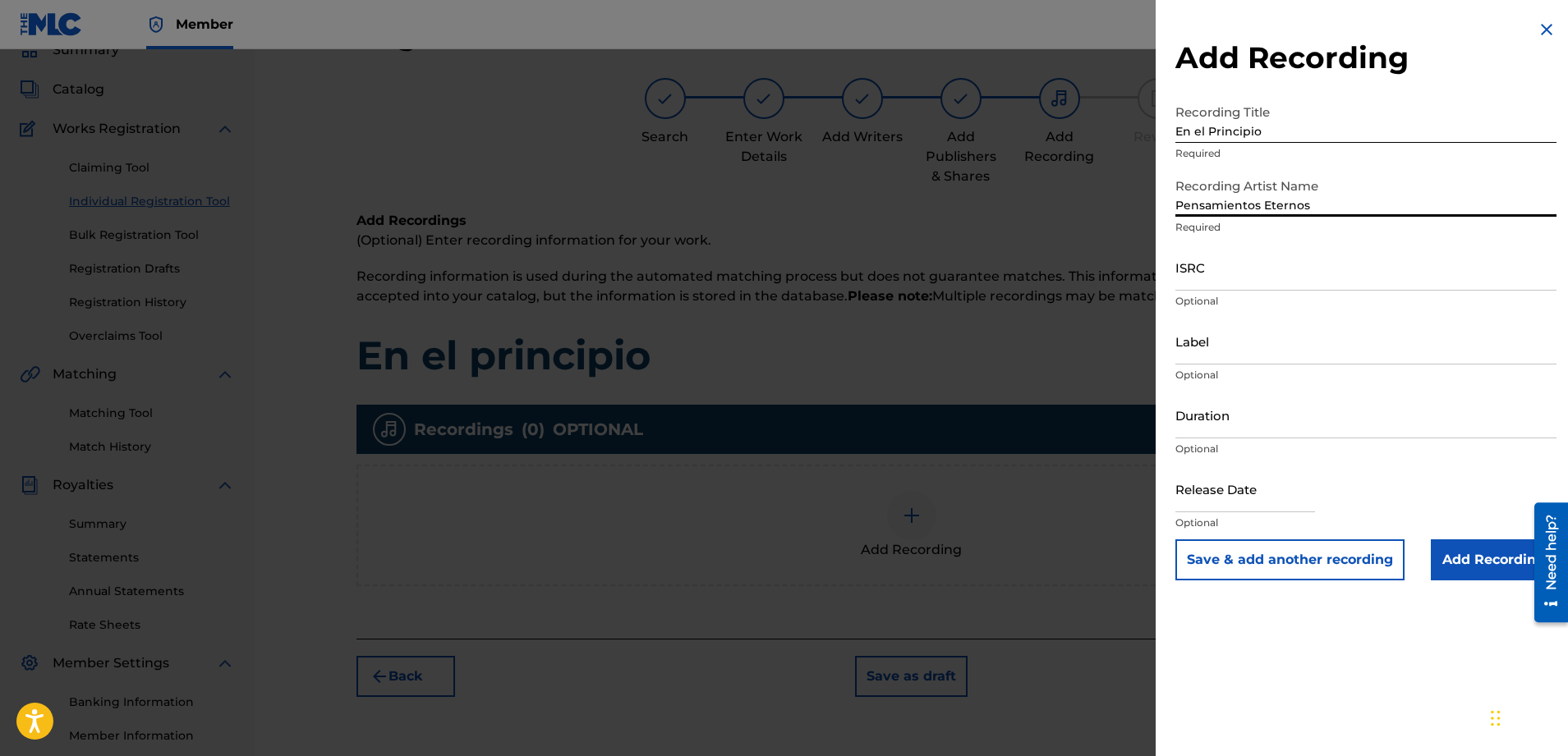
type input "Pensamientos Eternos"
paste input "QT65Y2562562"
type input "QT65Y2562562"
click at [1237, 348] on input "Label" at bounding box center [1366, 341] width 381 height 47
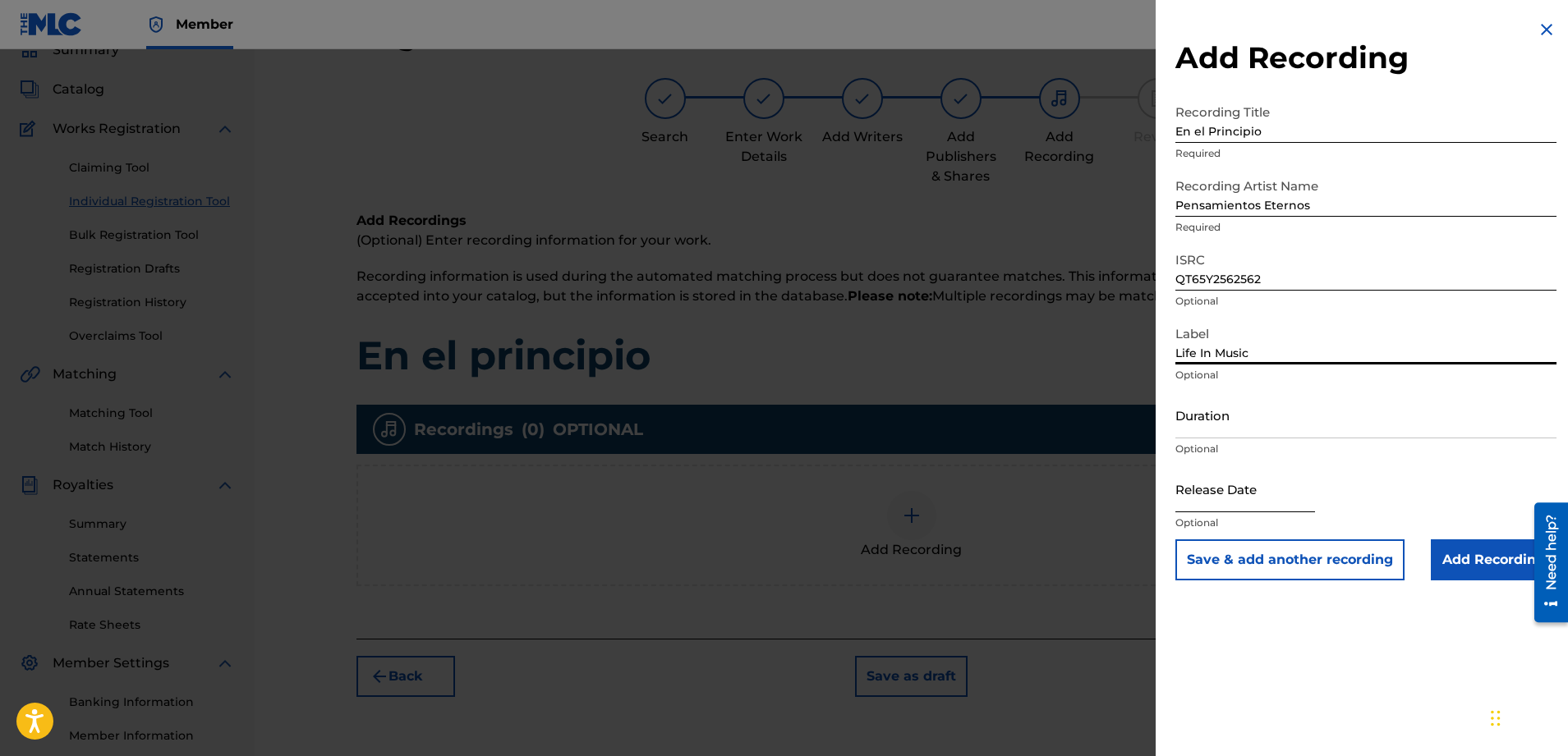
type input "Life In Music"
select select "8"
select select "2025"
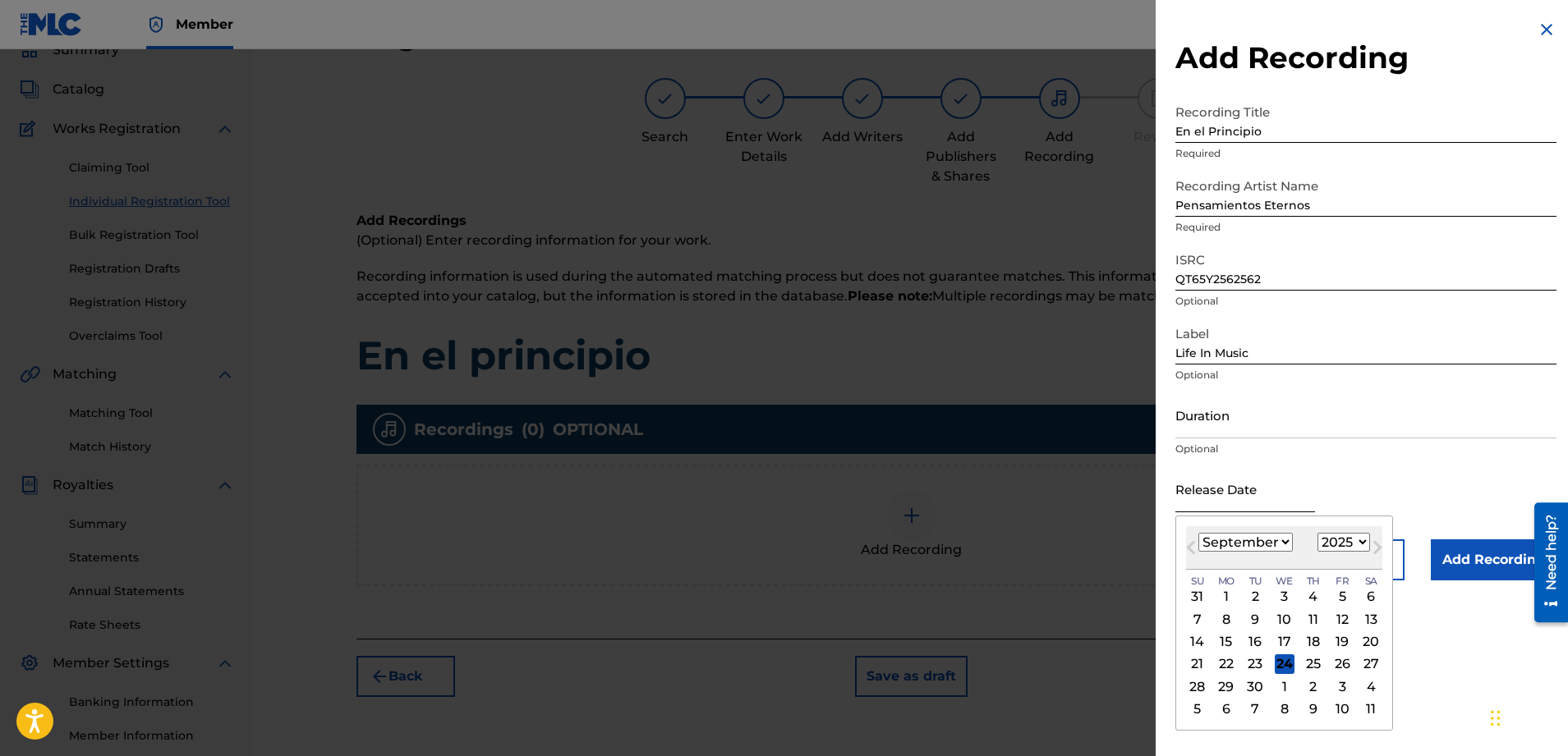
click at [1255, 497] on input "text" at bounding box center [1244, 489] width 139 height 47
type input "[DATE]"
click at [1436, 463] on div "Duration Optional" at bounding box center [1366, 428] width 381 height 74
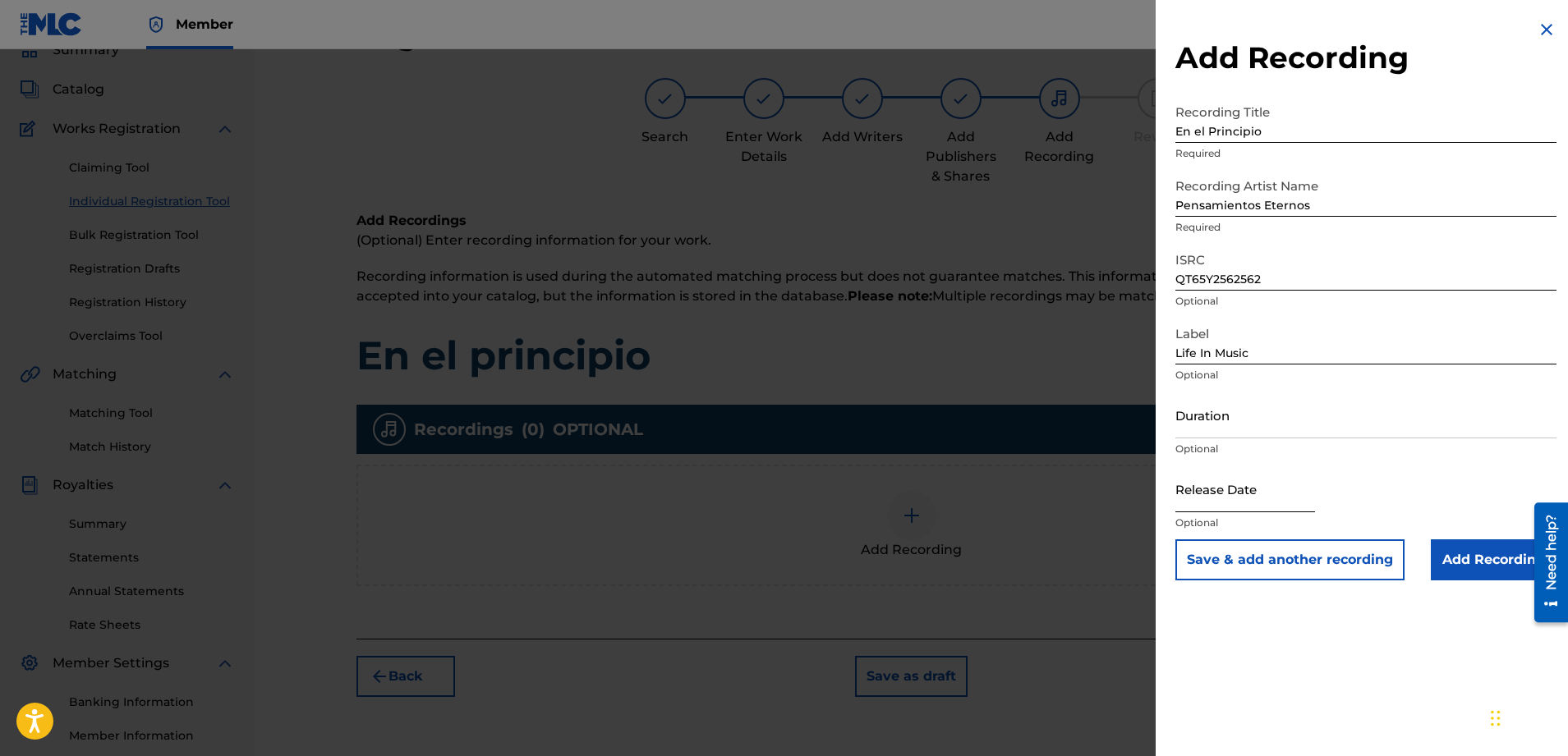
click at [1265, 497] on input "text" at bounding box center [1244, 489] width 139 height 47
select select "8"
select select "2025"
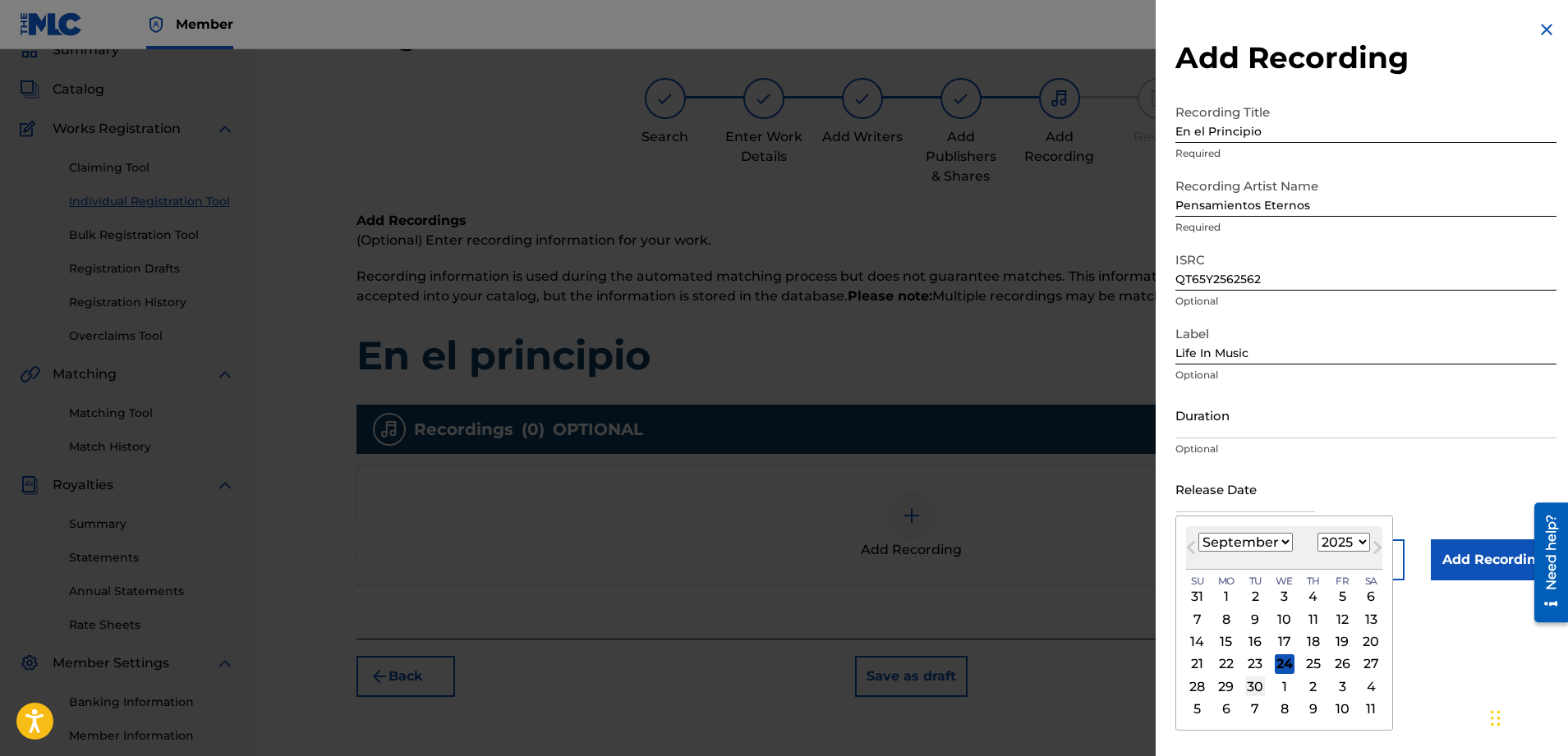
click at [1255, 684] on div "30" at bounding box center [1255, 686] width 20 height 20
type input "[DATE]"
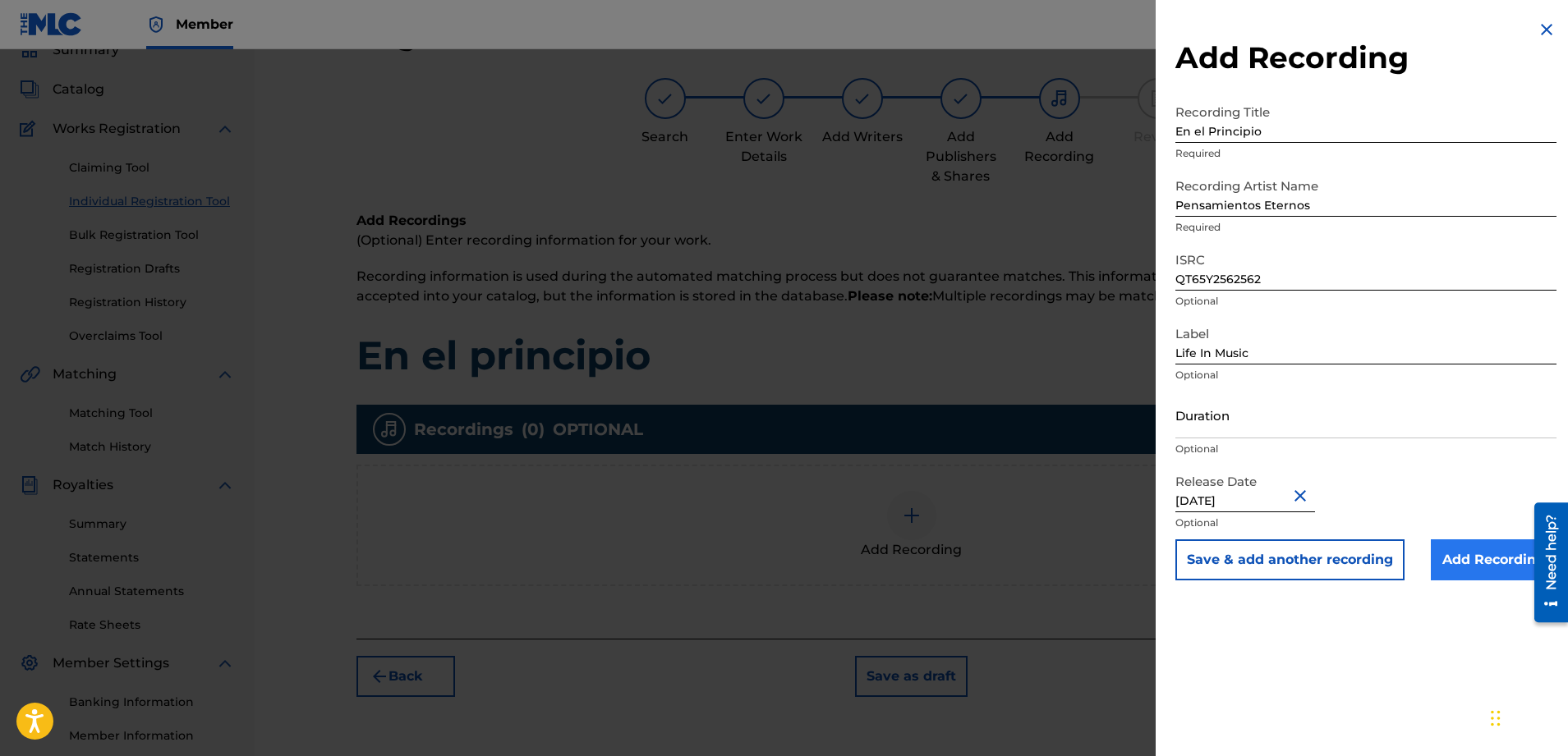
click at [1467, 558] on input "Add Recording" at bounding box center [1494, 560] width 125 height 41
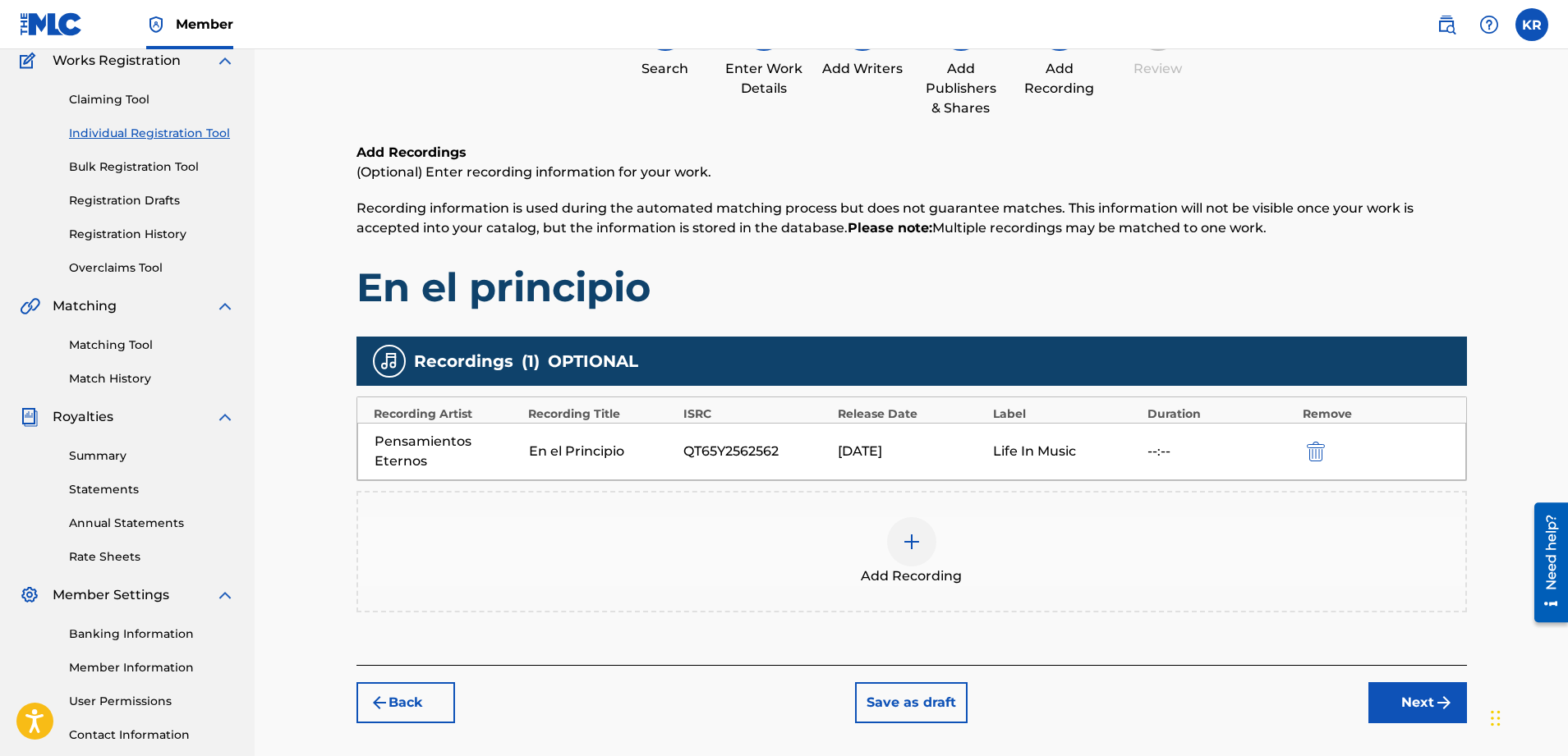
scroll to position [204, 0]
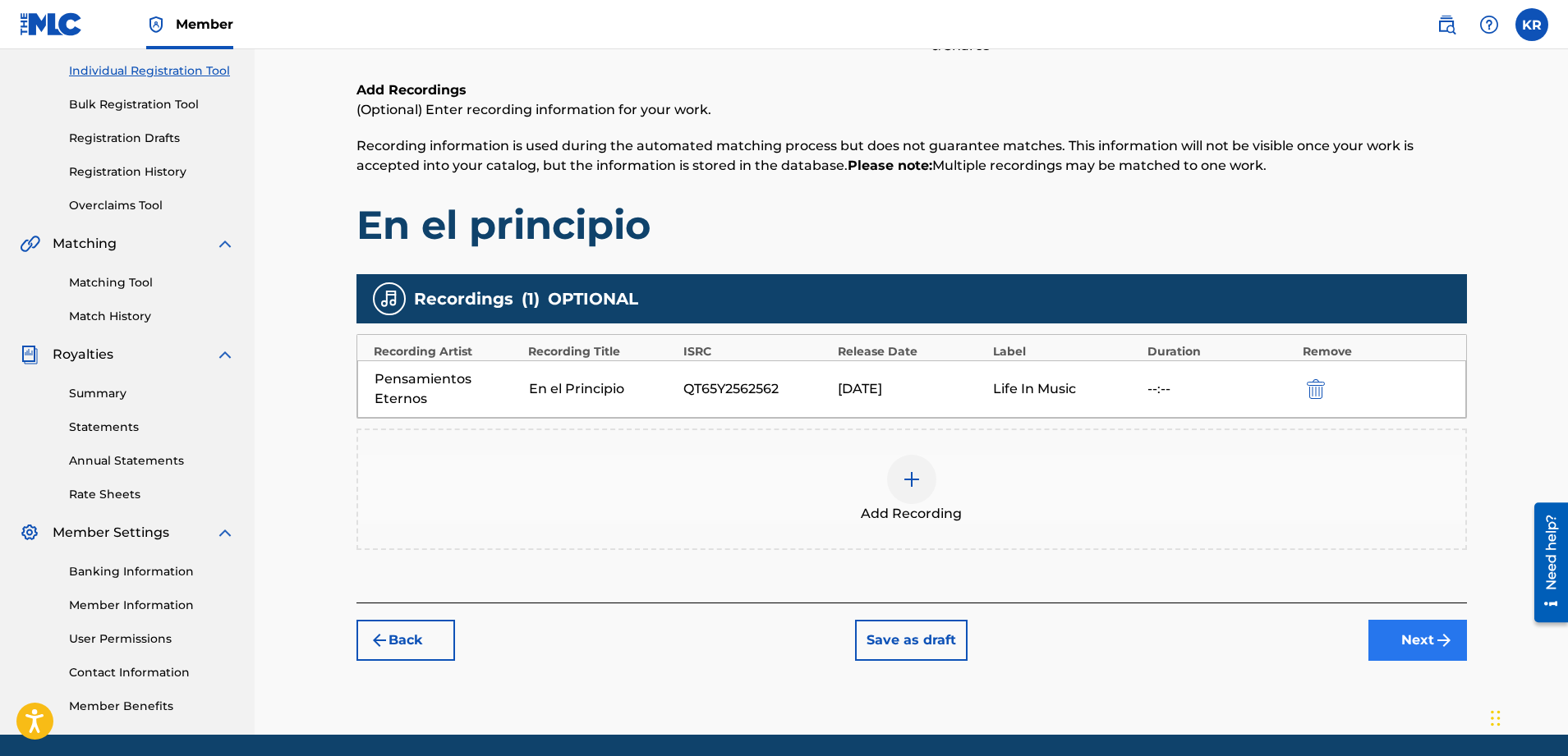
click at [1407, 629] on button "Next" at bounding box center [1417, 640] width 99 height 41
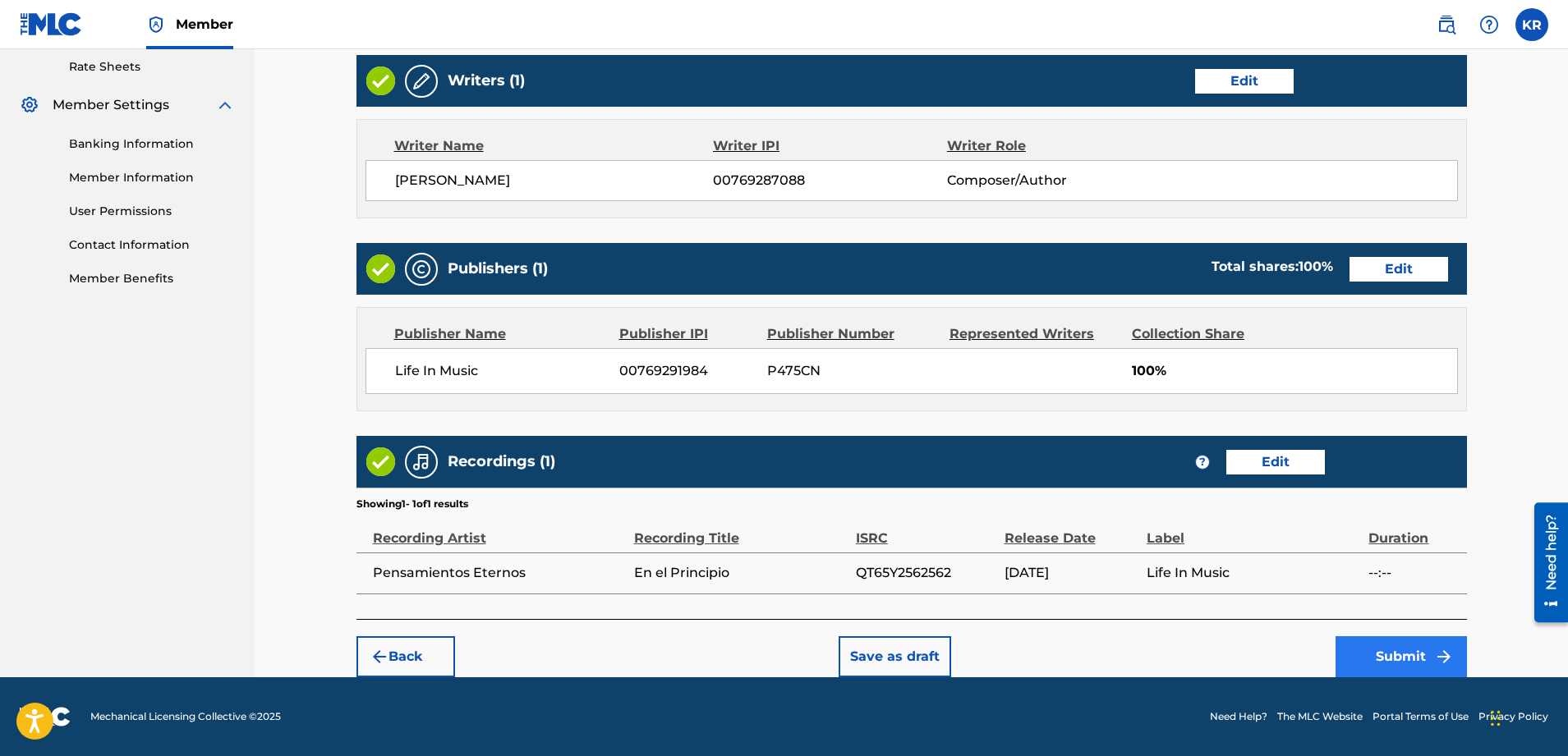
scroll to position [632, 0]
click at [1399, 656] on button "Submit" at bounding box center [1402, 657] width 132 height 41
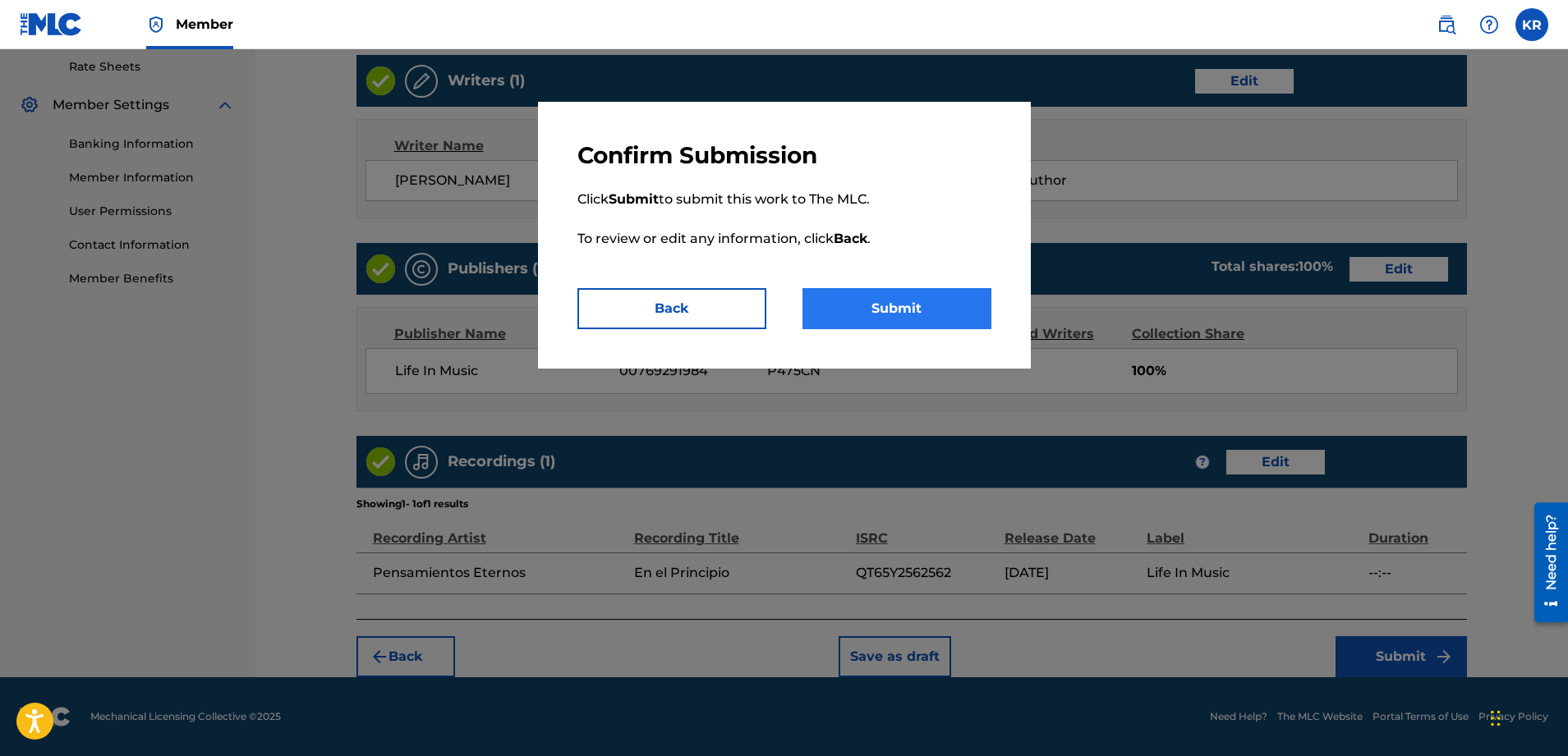
click at [935, 317] on button "Submit" at bounding box center [896, 308] width 189 height 41
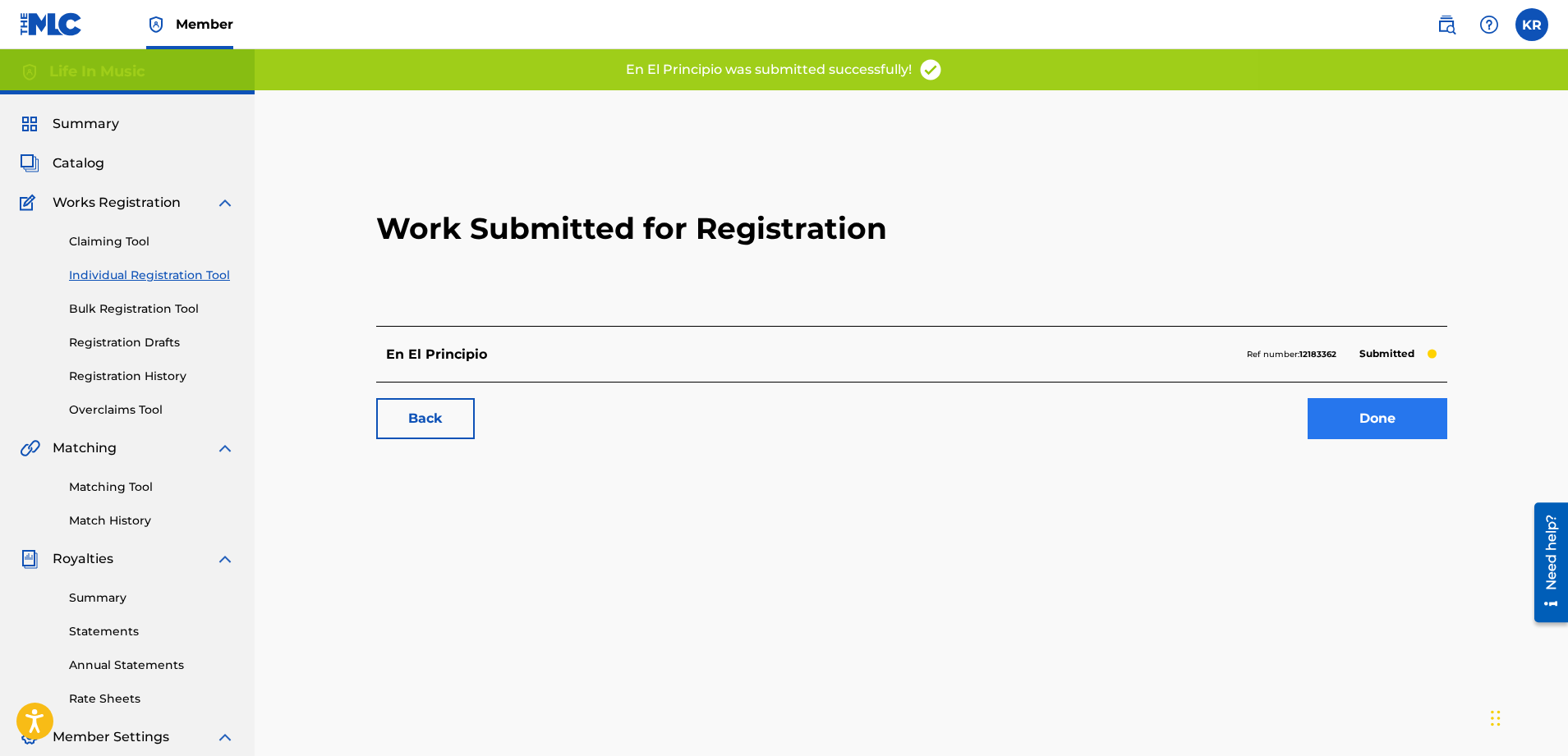
click at [1377, 416] on link "Done" at bounding box center [1377, 418] width 139 height 41
